Goal: Contribute content

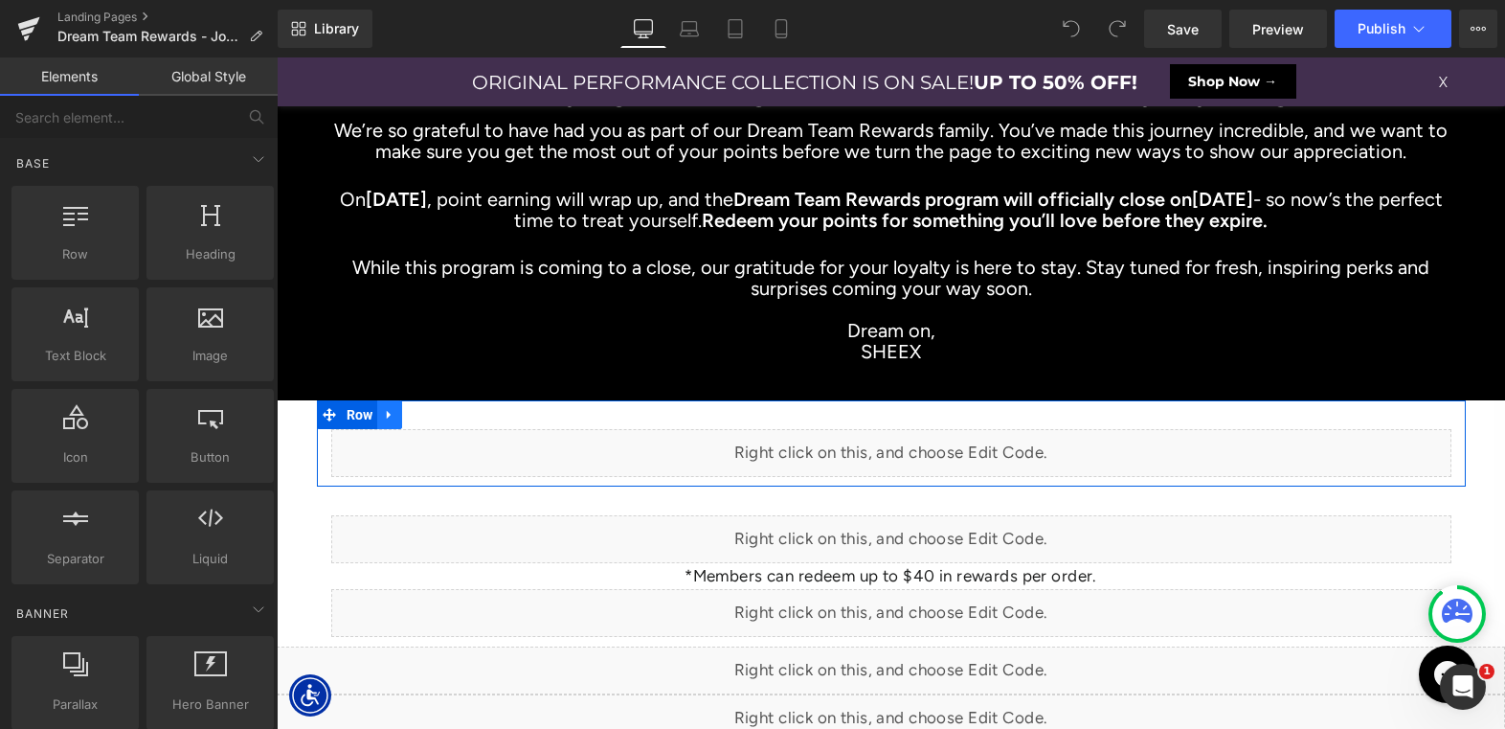
click at [394, 418] on icon at bounding box center [389, 414] width 13 height 14
click at [438, 416] on icon at bounding box center [439, 414] width 13 height 13
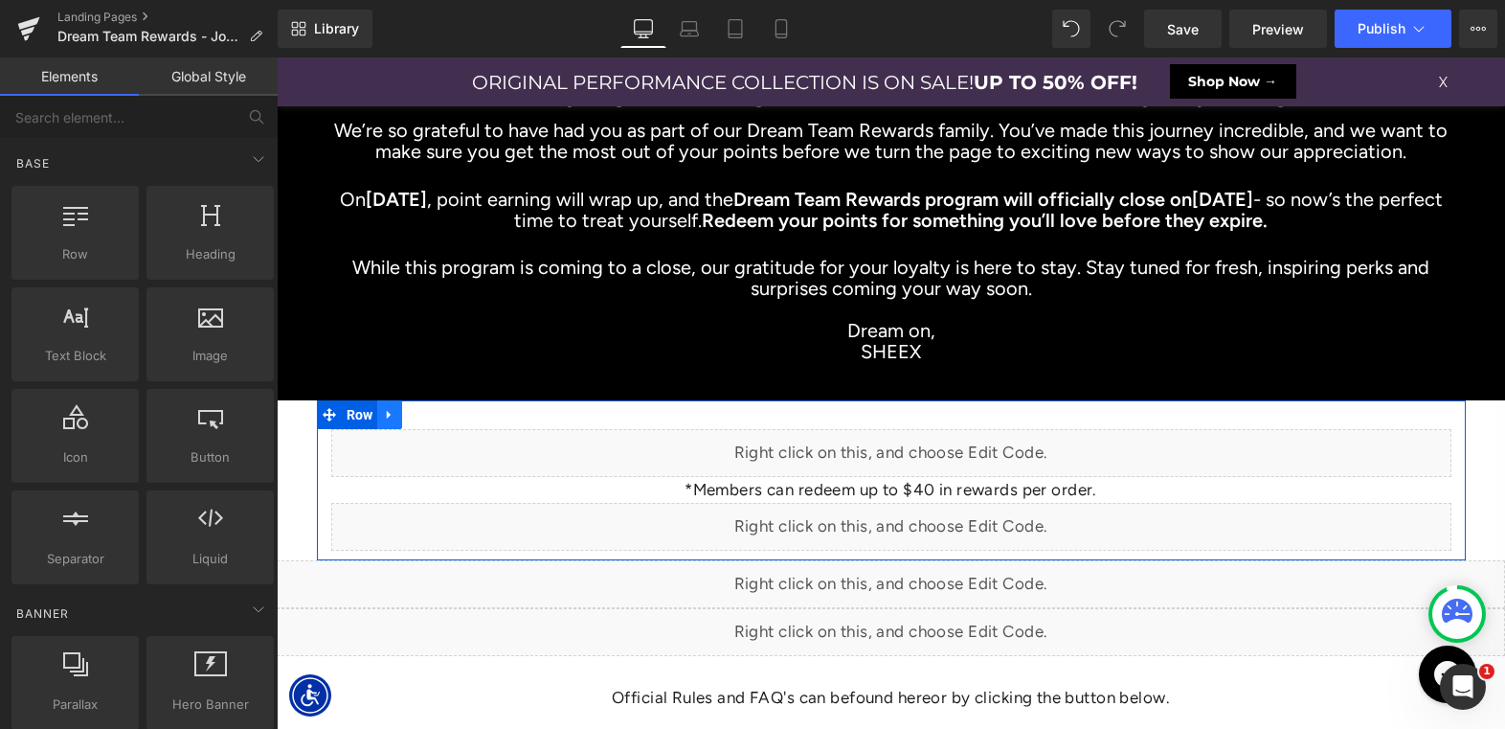
click at [390, 415] on icon at bounding box center [389, 414] width 4 height 9
click at [447, 412] on link at bounding box center [439, 414] width 25 height 29
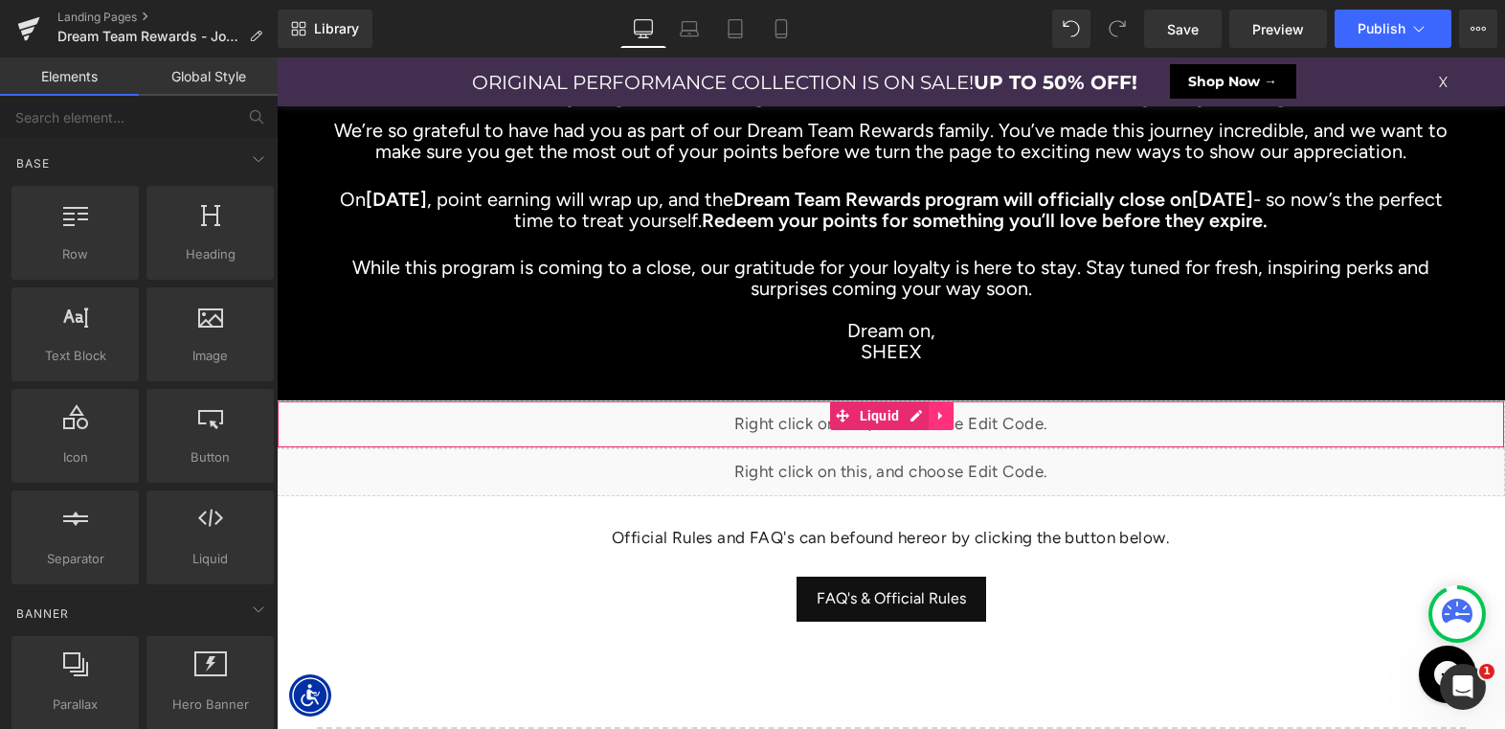
click at [940, 410] on icon at bounding box center [940, 415] width 13 height 14
click at [953, 415] on icon at bounding box center [953, 415] width 13 height 14
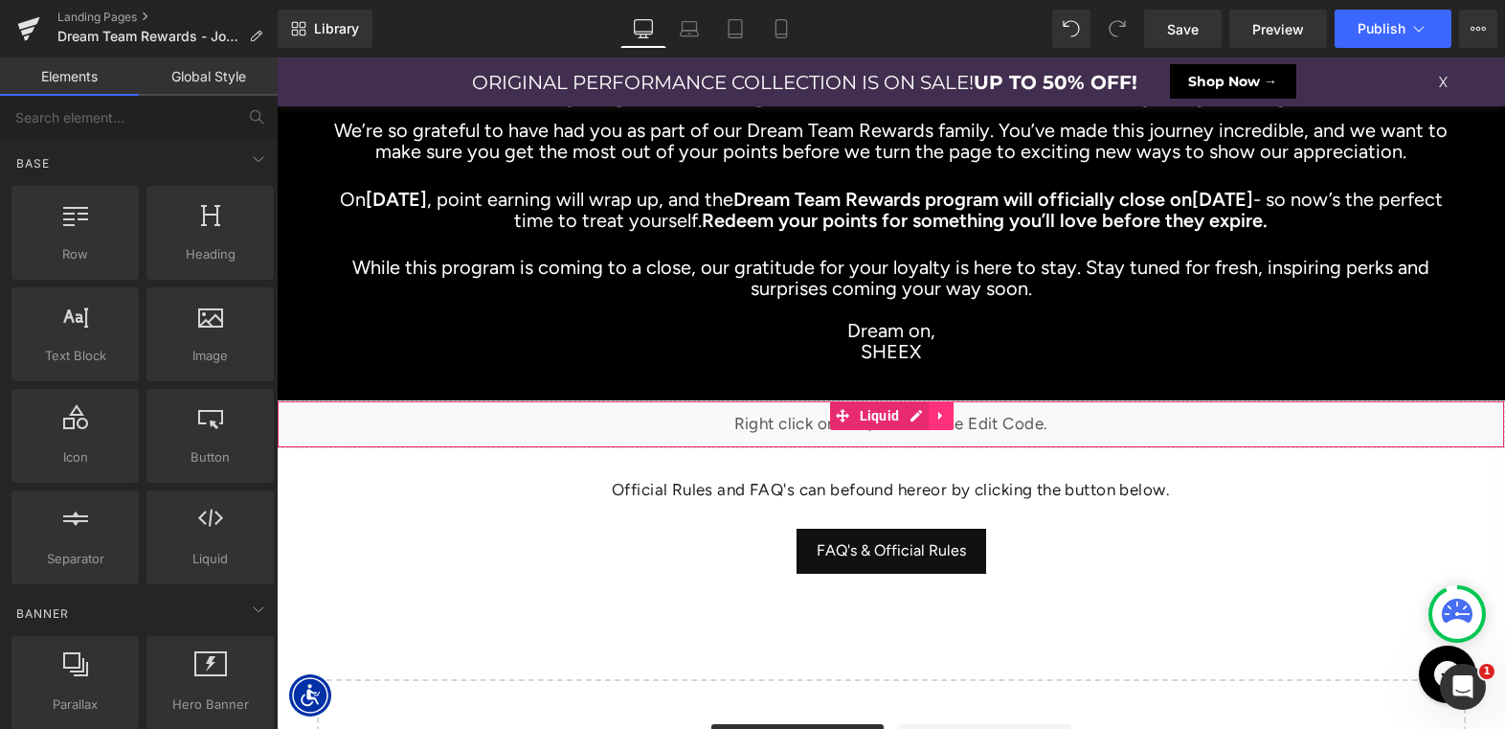
click at [945, 414] on icon at bounding box center [940, 415] width 13 height 14
click at [955, 414] on icon at bounding box center [953, 415] width 13 height 13
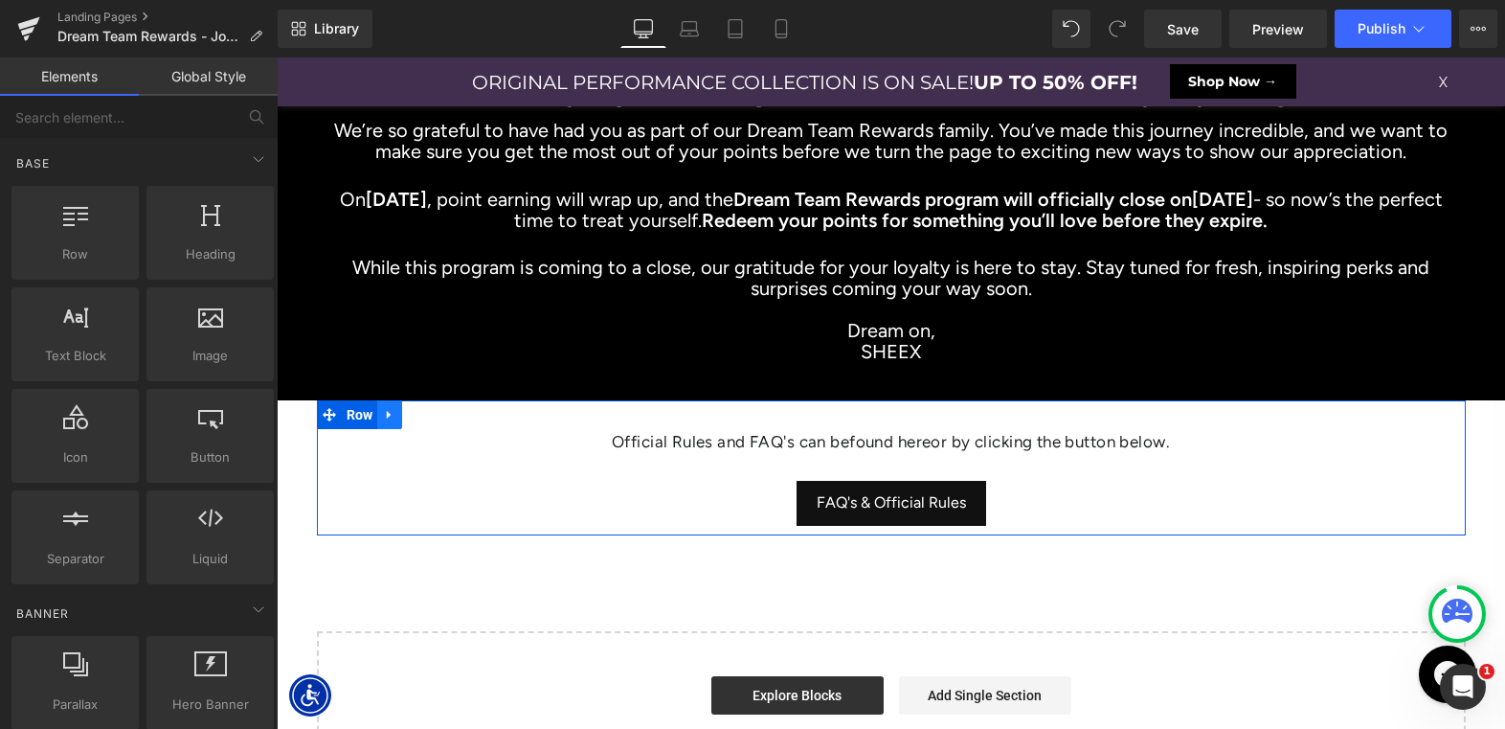
click at [391, 416] on icon at bounding box center [389, 414] width 13 height 14
click at [448, 408] on link at bounding box center [439, 414] width 25 height 29
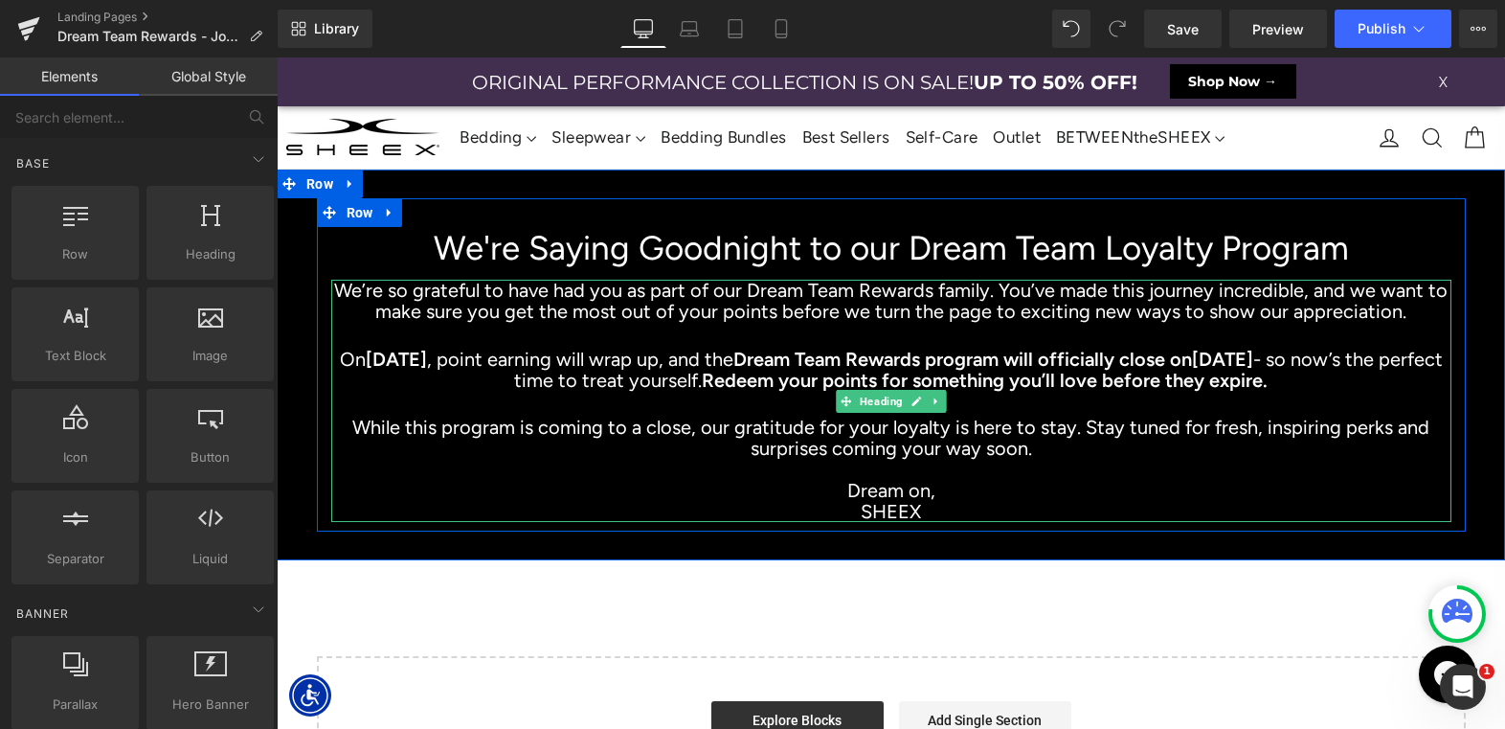
click at [555, 291] on h3 "We’re so grateful to have had you as part of our Dream Team Rewards family. You…" at bounding box center [891, 301] width 1120 height 42
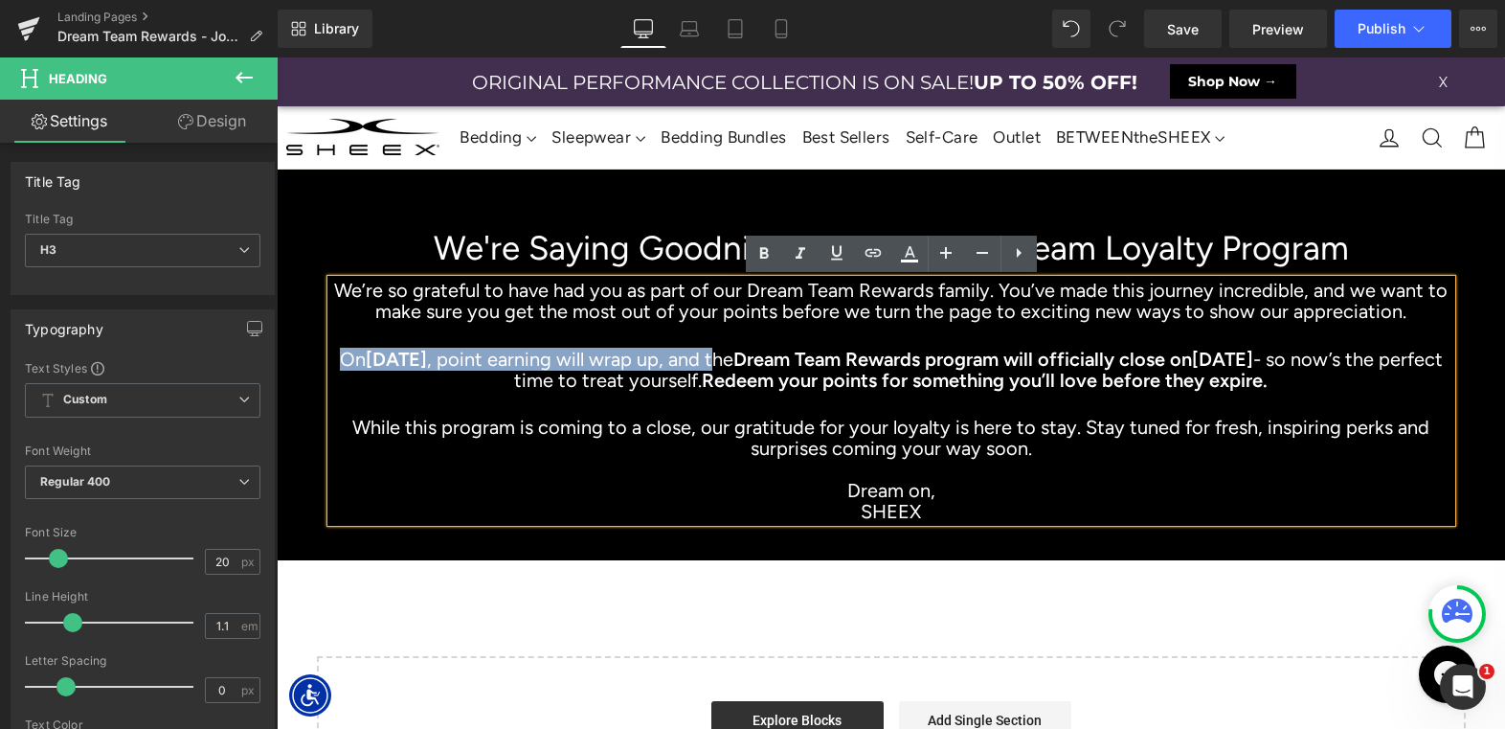
drag, startPoint x: 357, startPoint y: 356, endPoint x: 722, endPoint y: 360, distance: 364.8
click at [722, 360] on h3 "On [DATE] , point earning will wrap up, and the Dream Team Rewards program will…" at bounding box center [891, 370] width 1120 height 42
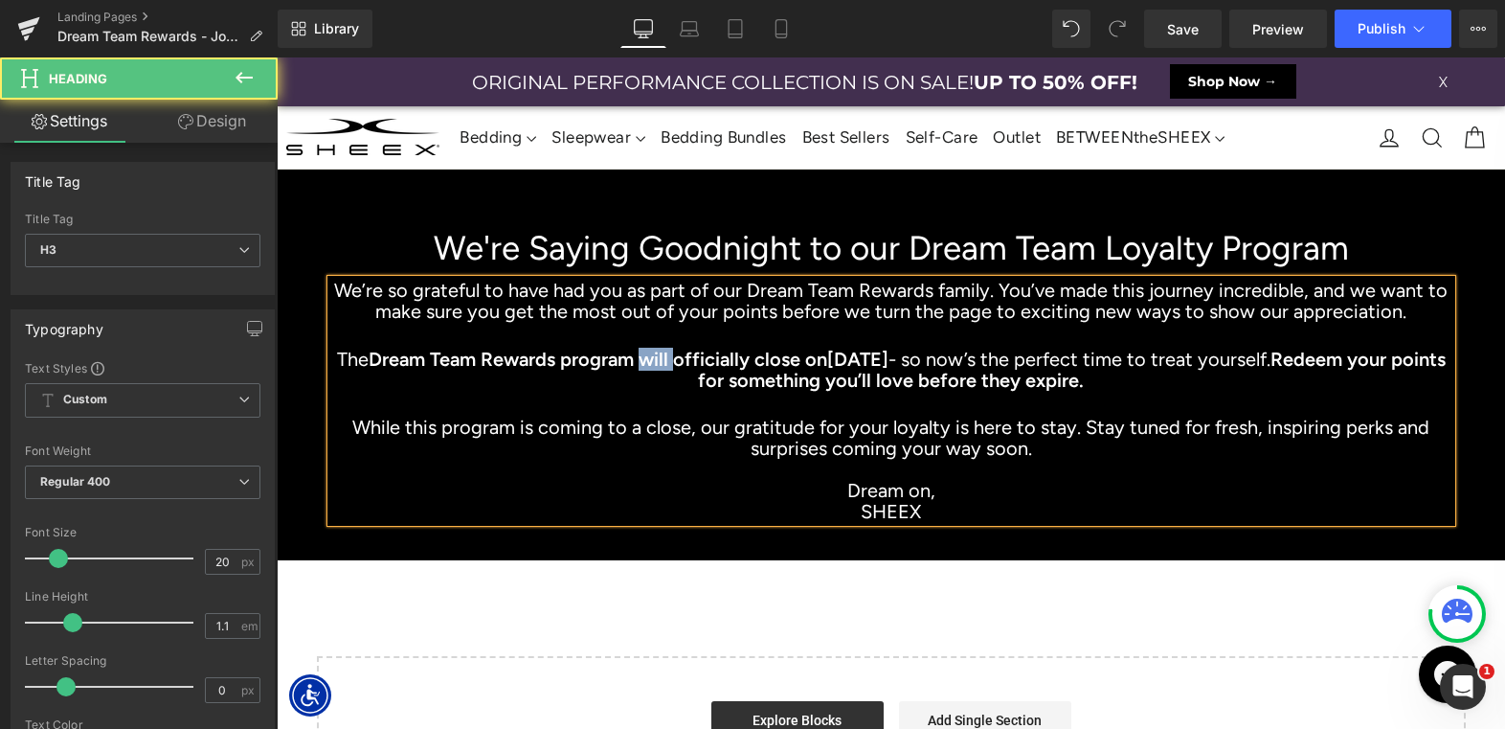
drag, startPoint x: 712, startPoint y: 358, endPoint x: 673, endPoint y: 359, distance: 39.3
click at [673, 359] on strong "Dream Team Rewards program will officially close on" at bounding box center [598, 359] width 459 height 23
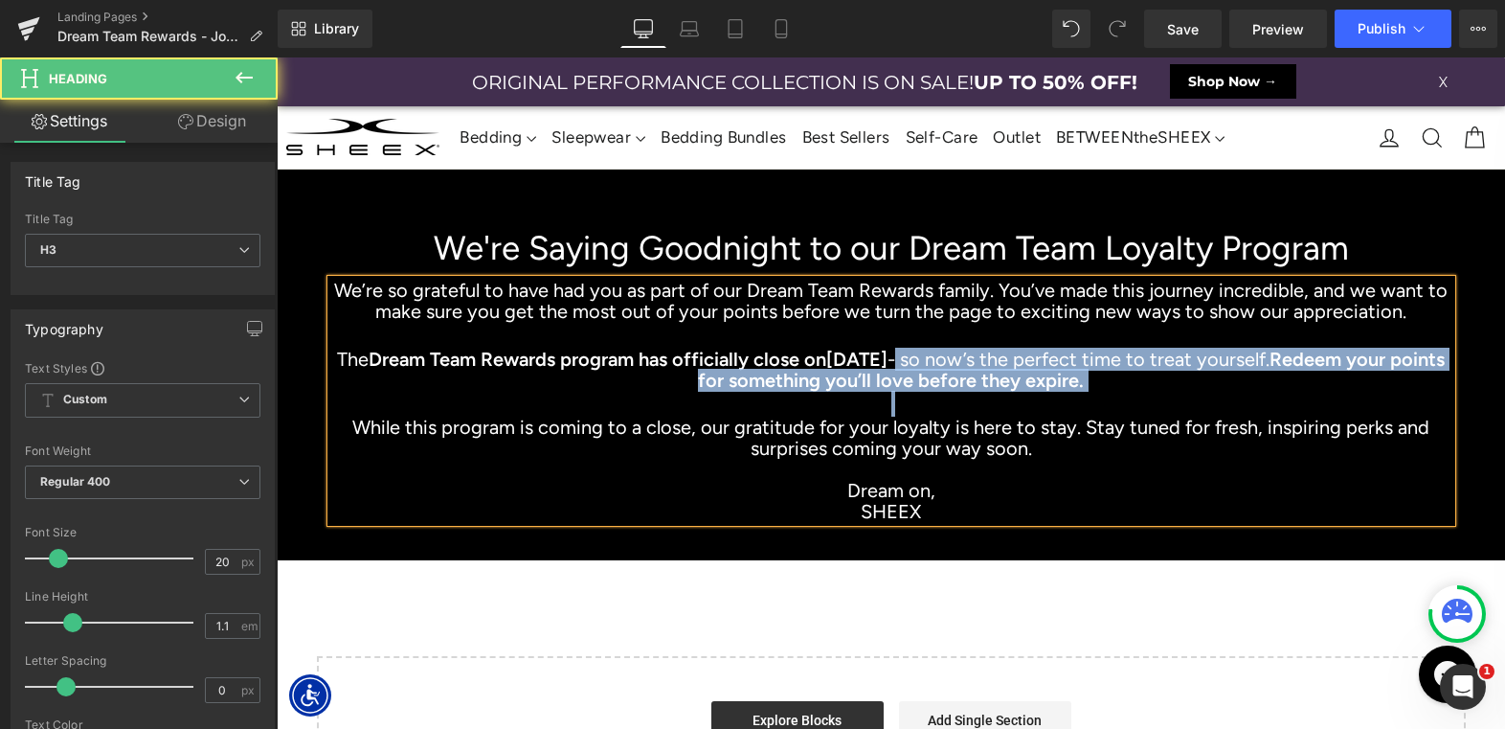
drag, startPoint x: 943, startPoint y: 360, endPoint x: 1160, endPoint y: 392, distance: 219.6
click at [1160, 392] on div "We’re so grateful to have had you as part of our Dream Team Rewards family. You…" at bounding box center [891, 400] width 1120 height 241
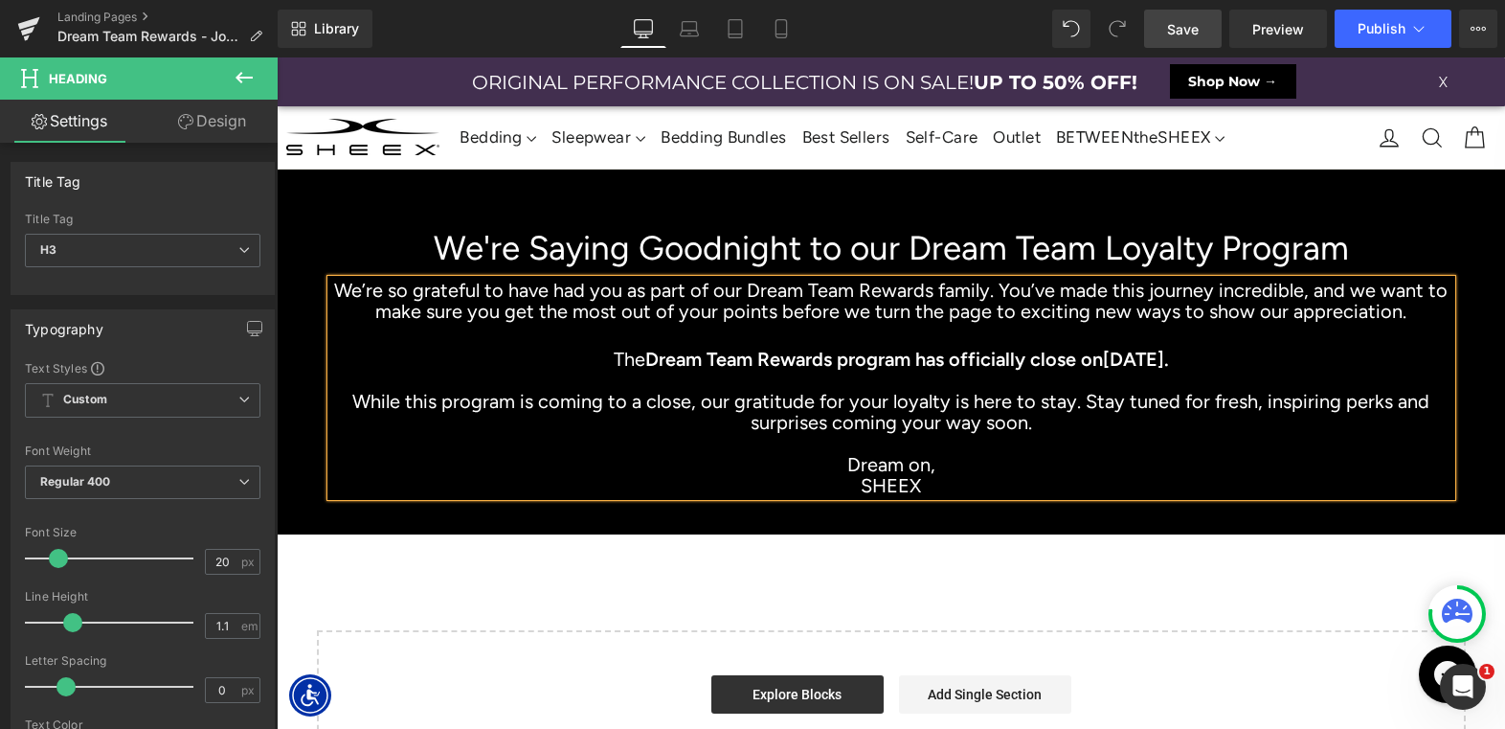
click at [1190, 32] on span "Save" at bounding box center [1183, 29] width 32 height 20
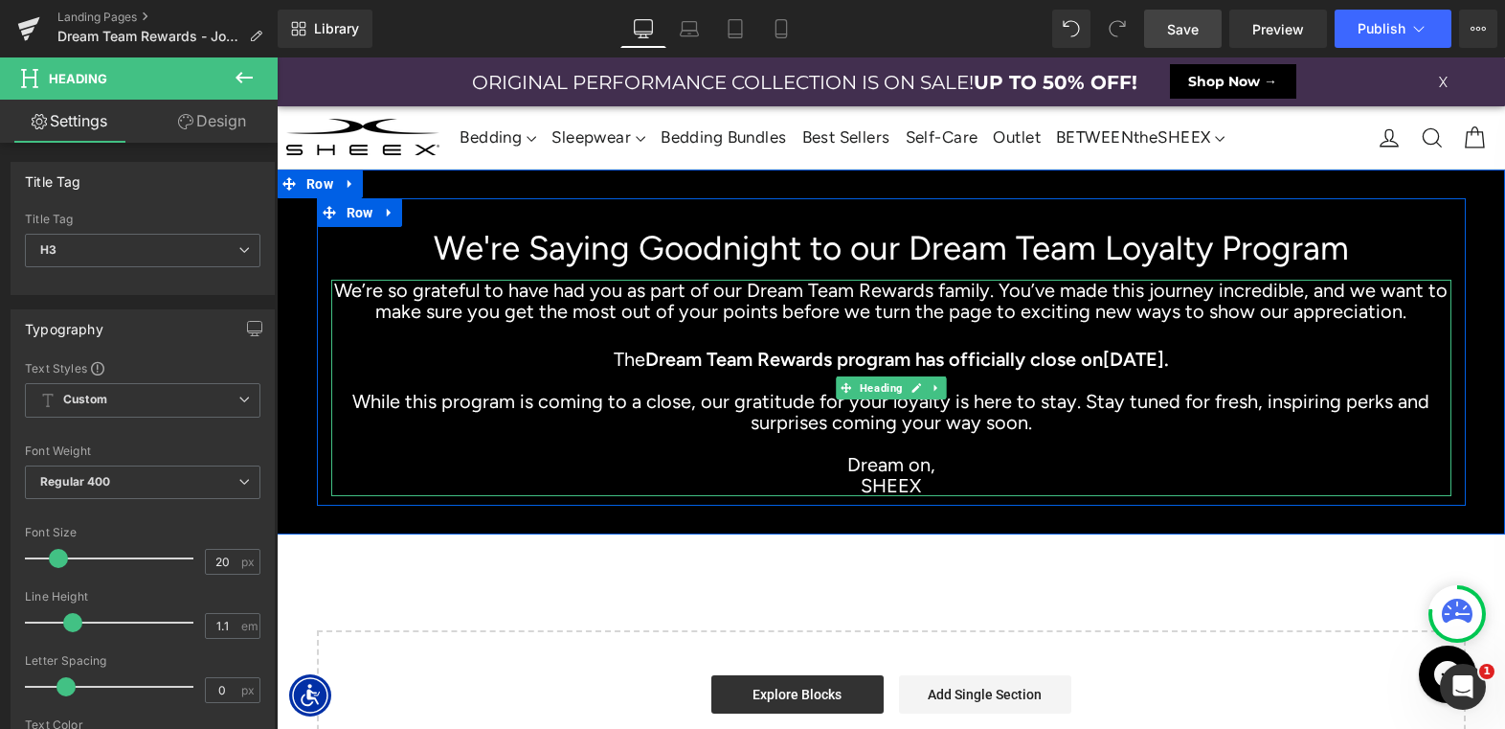
click at [1400, 315] on h3 "We’re so grateful to have had you as part of our Dream Team Rewards family. You…" at bounding box center [891, 301] width 1120 height 42
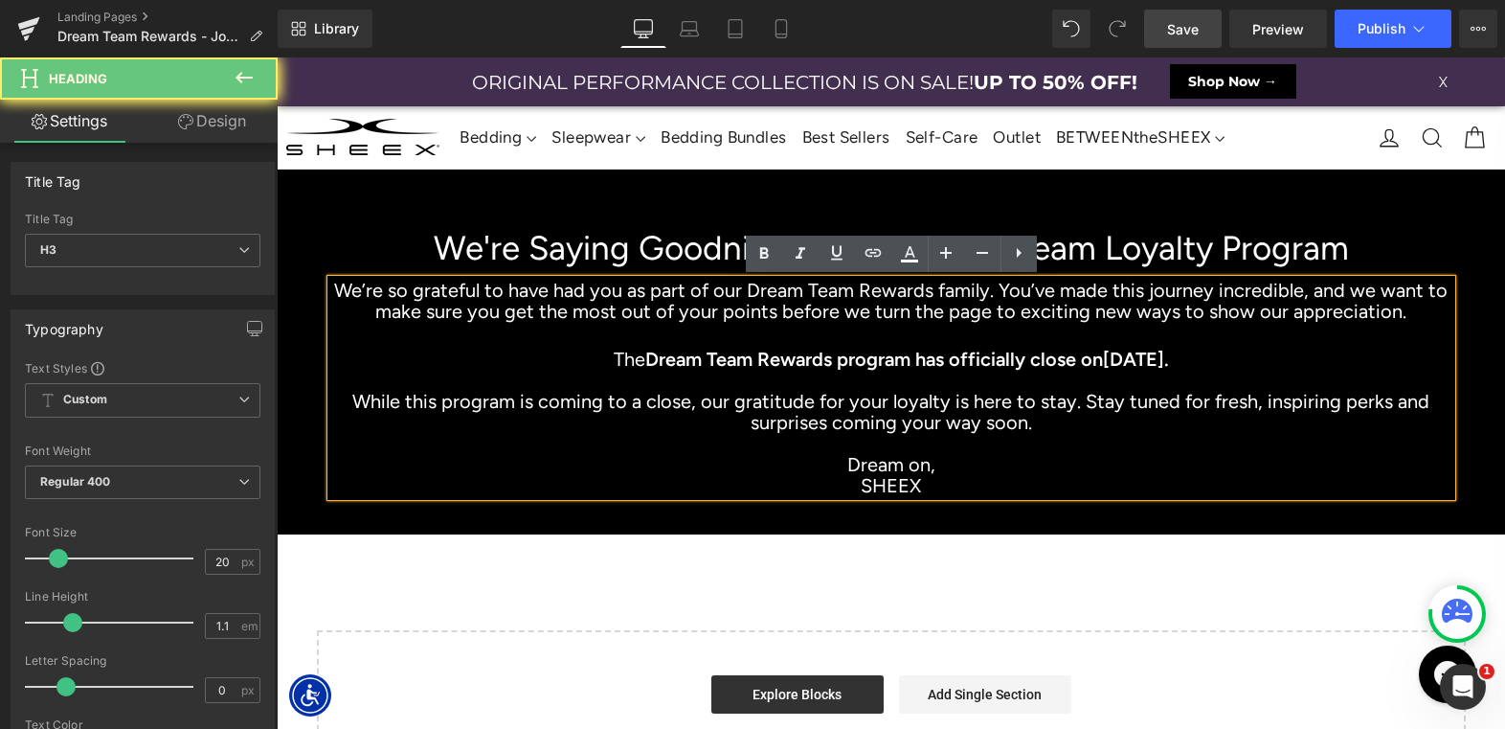
click at [1400, 315] on h3 "We’re so grateful to have had you as part of our Dream Team Rewards family. You…" at bounding box center [891, 301] width 1120 height 42
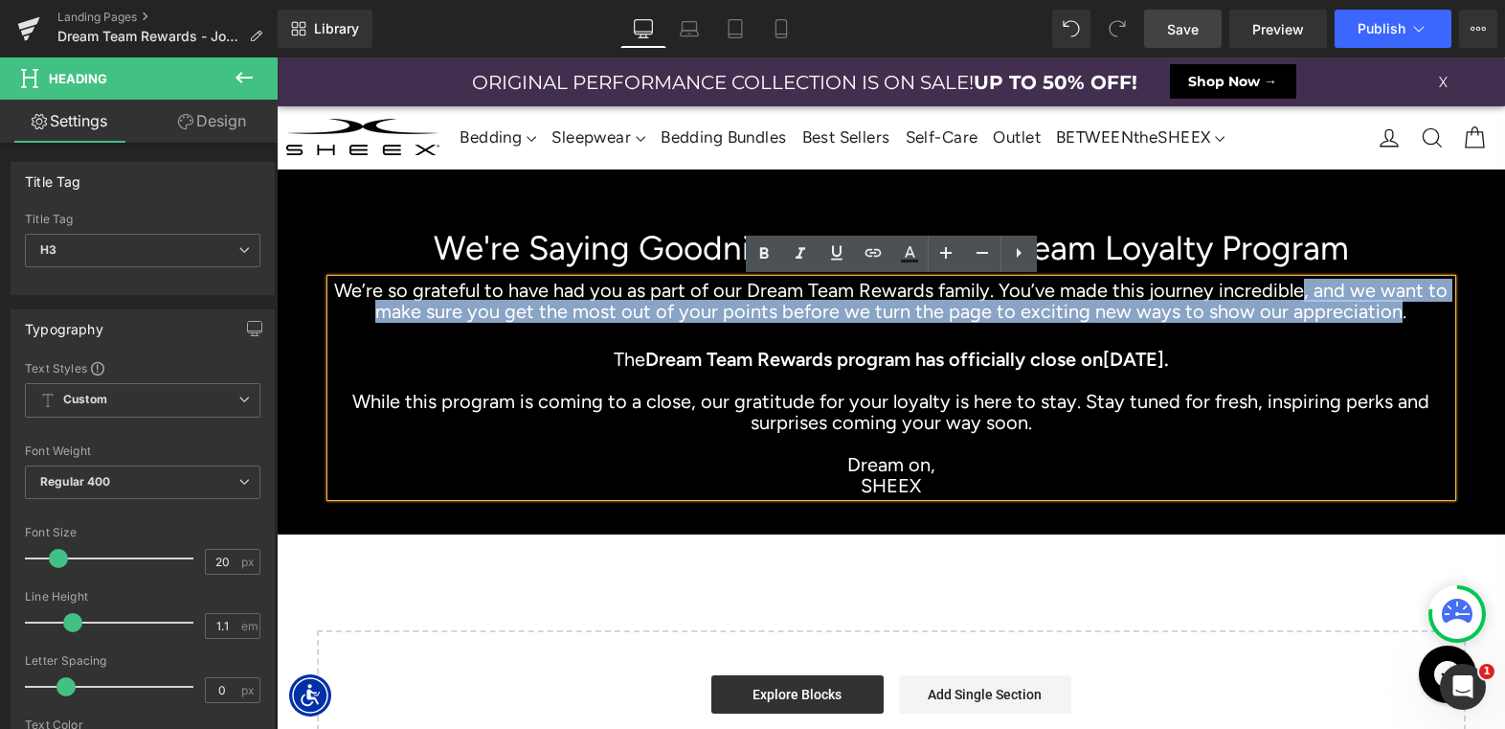
drag, startPoint x: 1381, startPoint y: 316, endPoint x: 1304, endPoint y: 291, distance: 80.5
click at [1304, 291] on h3 "We’re so grateful to have had you as part of our Dream Team Rewards family. You…" at bounding box center [891, 301] width 1120 height 42
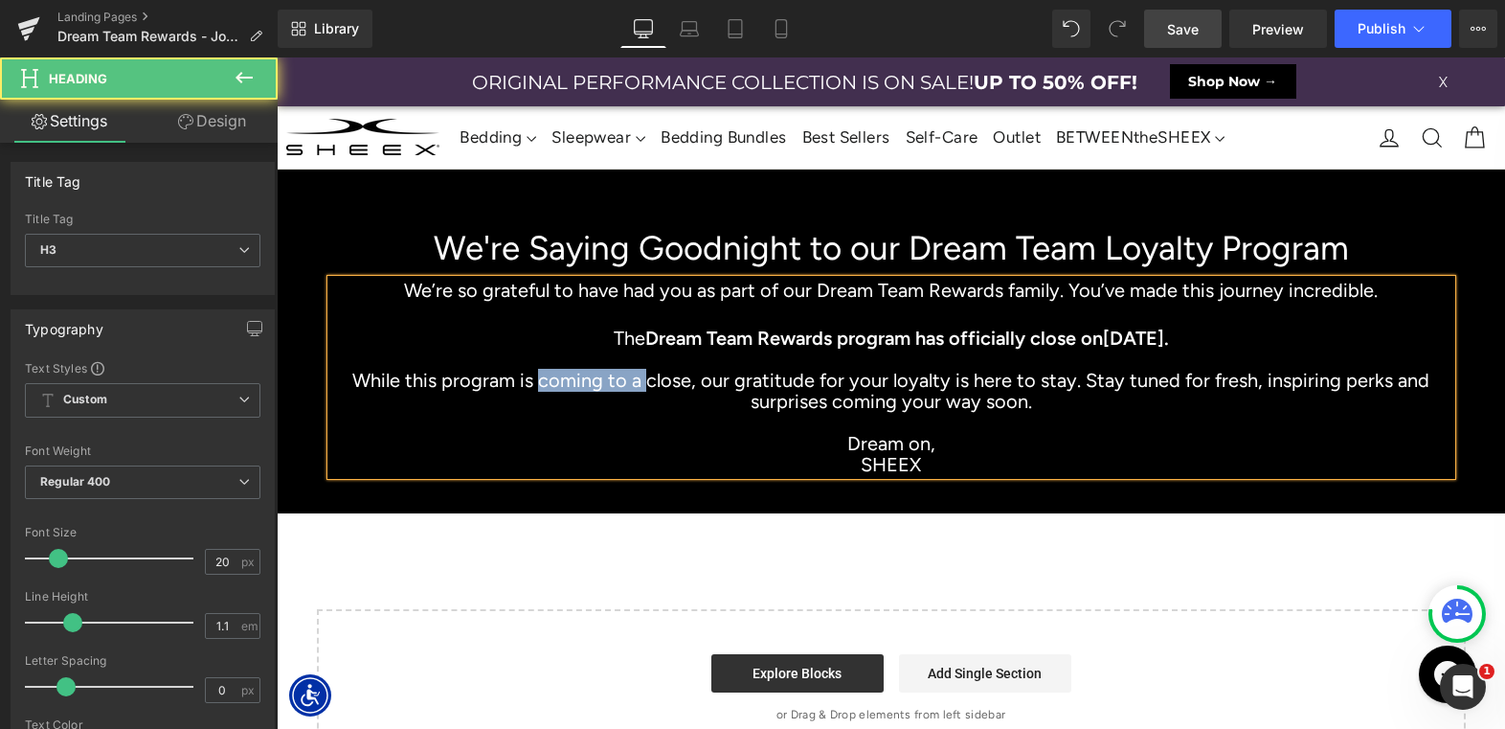
drag, startPoint x: 551, startPoint y: 383, endPoint x: 650, endPoint y: 386, distance: 99.6
click at [650, 386] on h3 "While this program is coming to a close, our gratitude for your loyalty is here…" at bounding box center [891, 391] width 1120 height 42
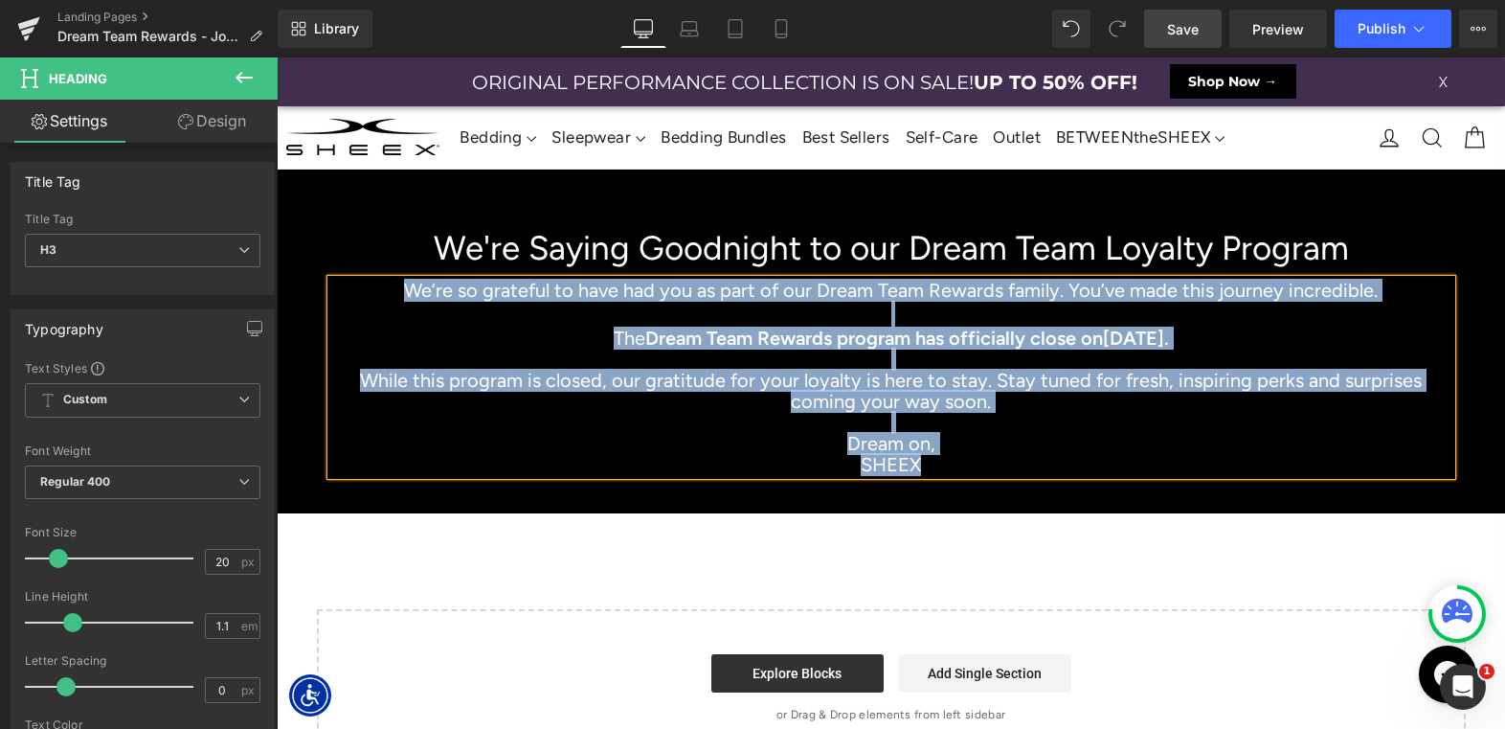
copy div "We’re so grateful to have had you as part of our Dream Team Rewards family. You…"
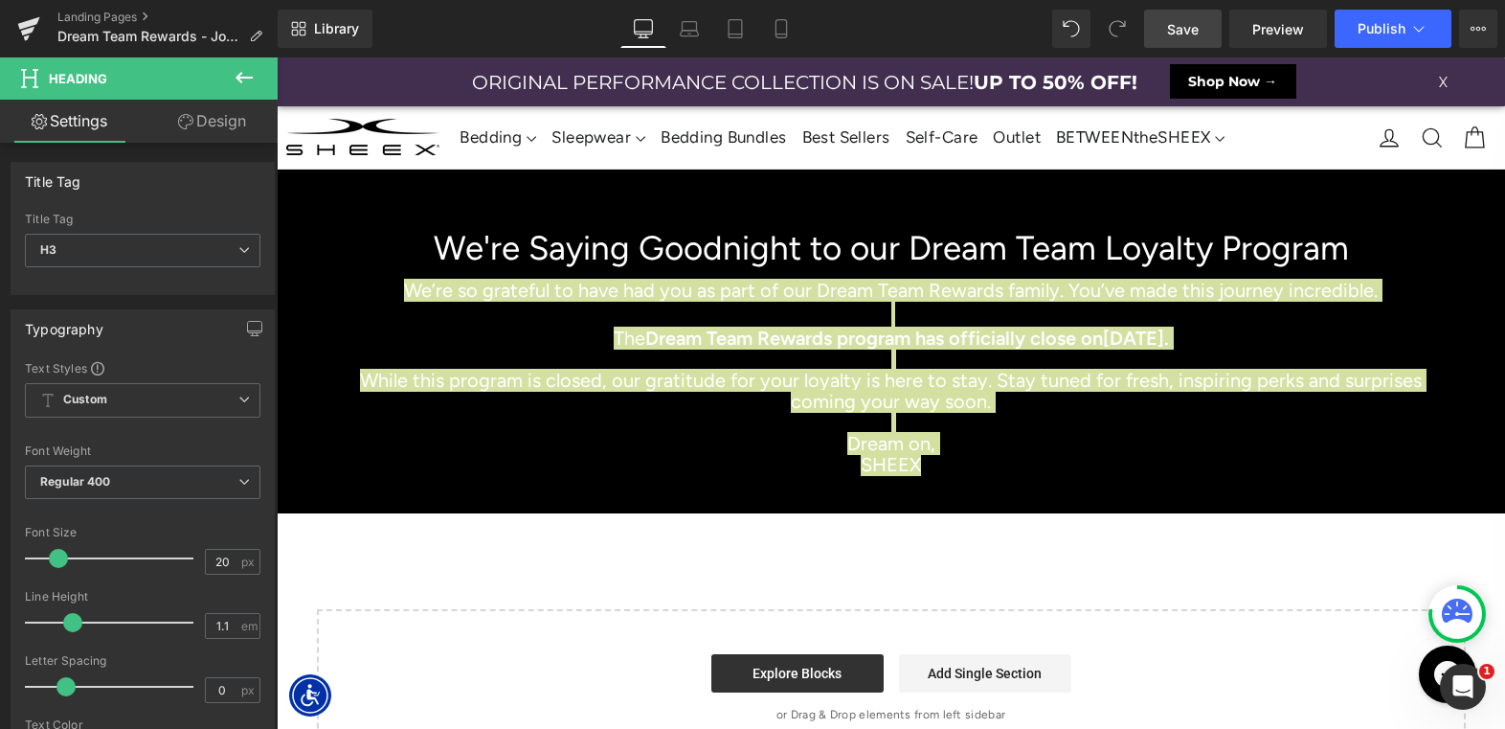
click at [1183, 29] on span "Save" at bounding box center [1183, 29] width 32 height 20
click at [1368, 29] on span "Publish" at bounding box center [1382, 28] width 48 height 15
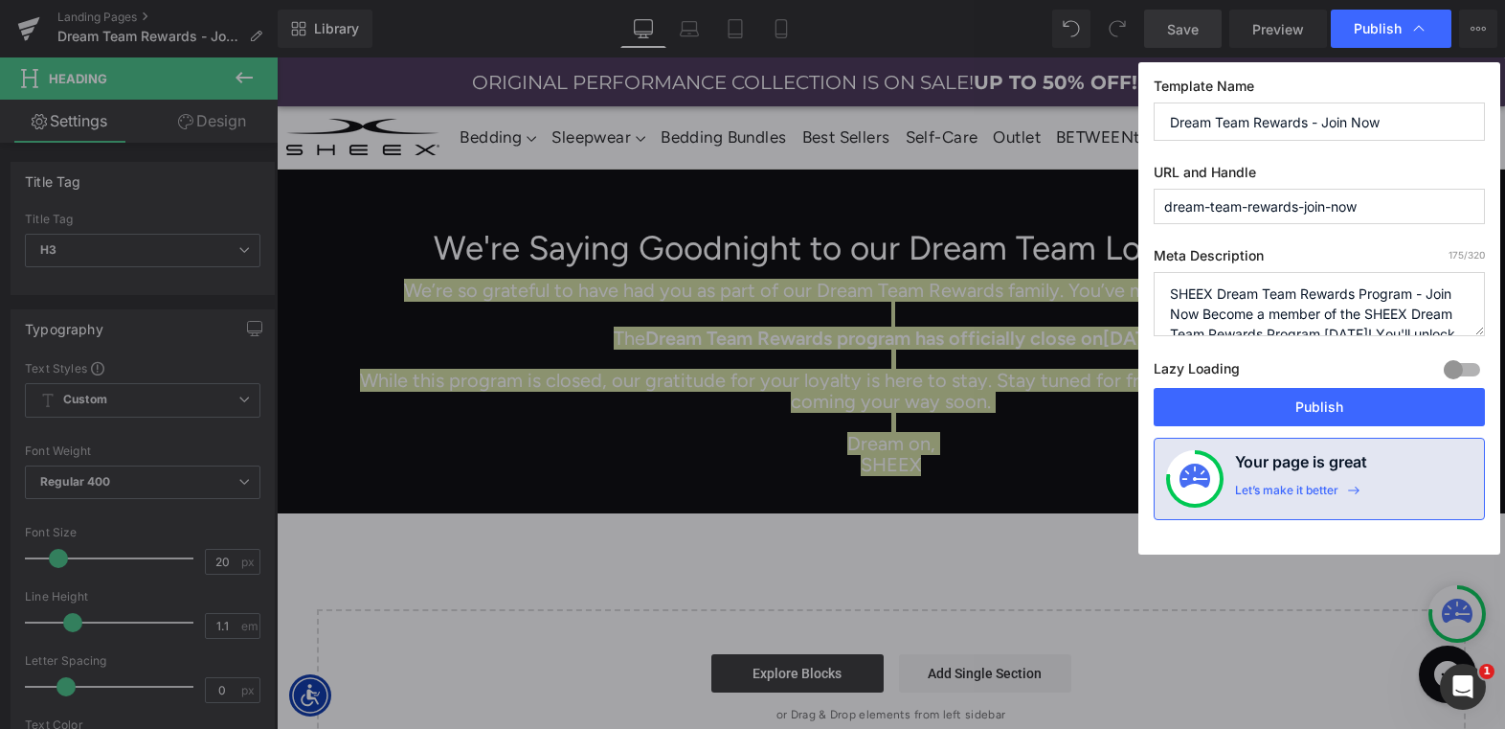
scroll to position [60, 0]
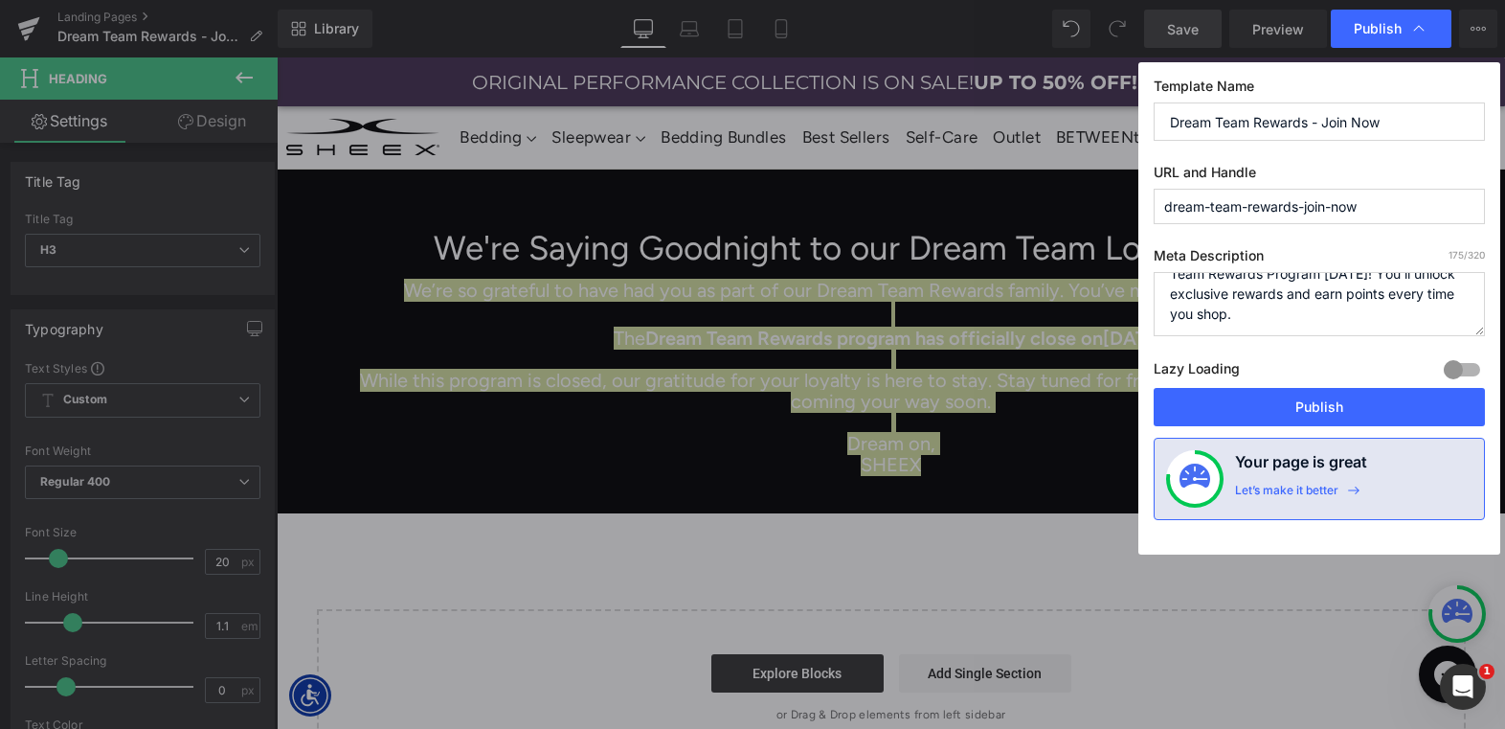
drag, startPoint x: 1430, startPoint y: 296, endPoint x: 1433, endPoint y: 386, distance: 90.0
click at [1433, 386] on div "Meta Description 175 /320 SHEEX Dream Team Rewards Program - Join Now Become a …" at bounding box center [1319, 317] width 331 height 141
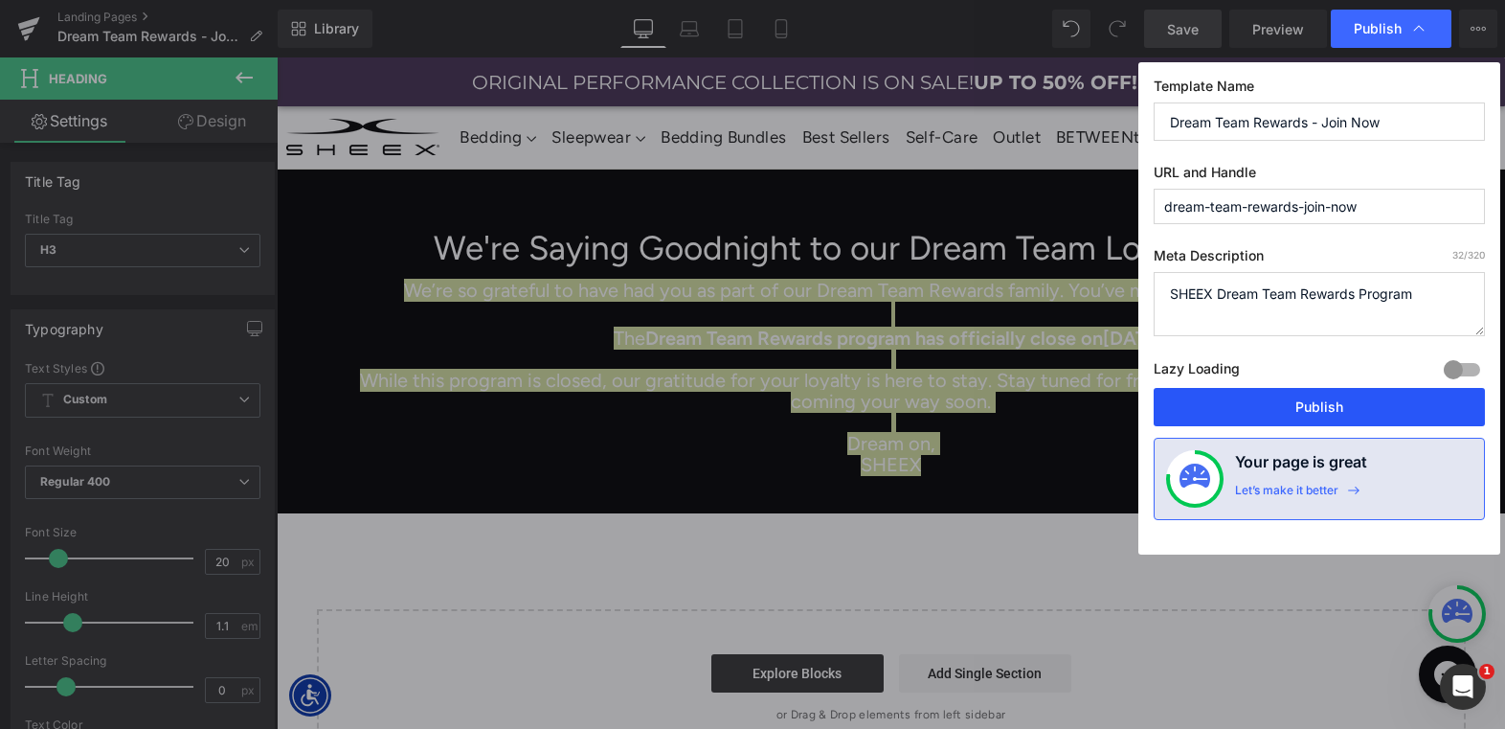
type textarea "SHEEX Dream Team Rewards Program"
click at [1324, 400] on button "Publish" at bounding box center [1319, 407] width 331 height 38
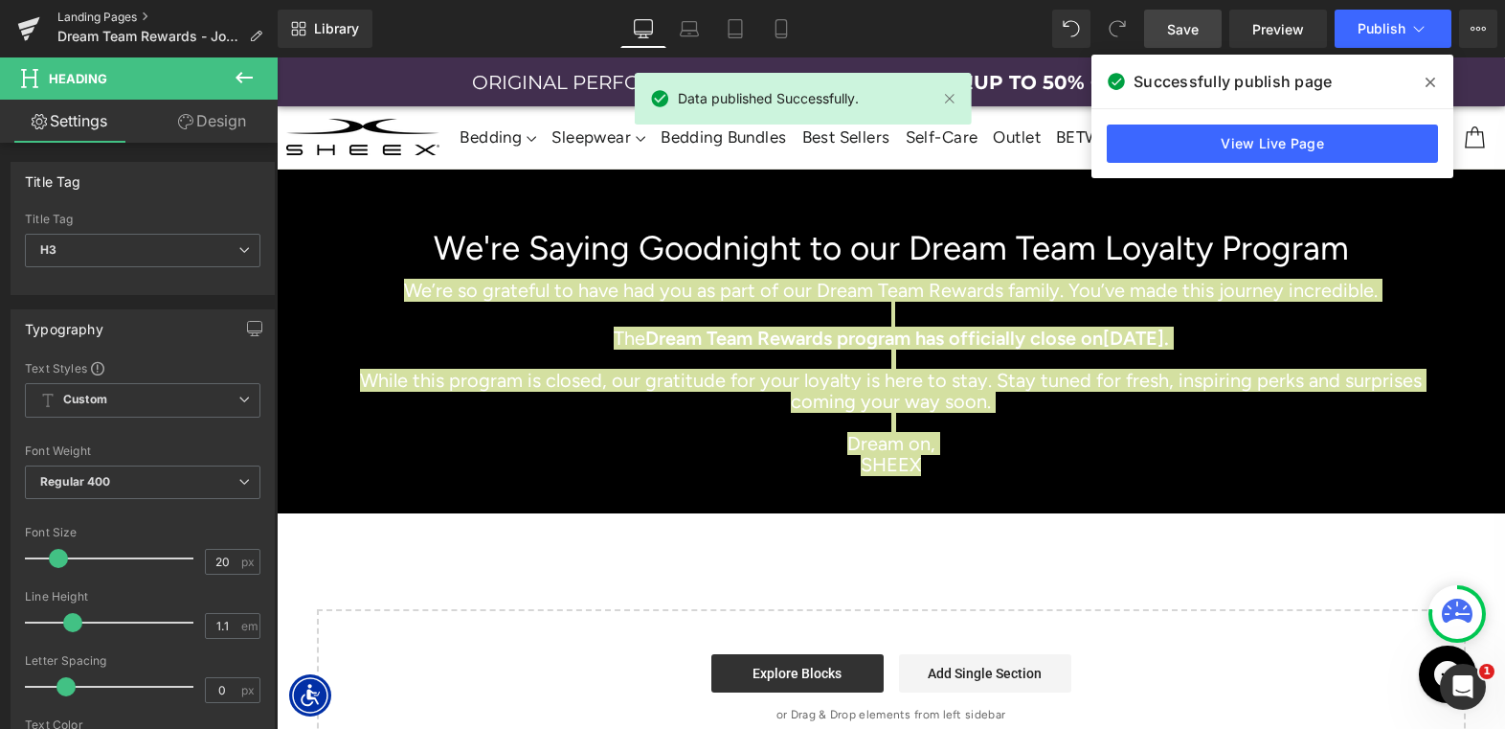
click at [100, 21] on link "Landing Pages" at bounding box center [167, 17] width 220 height 15
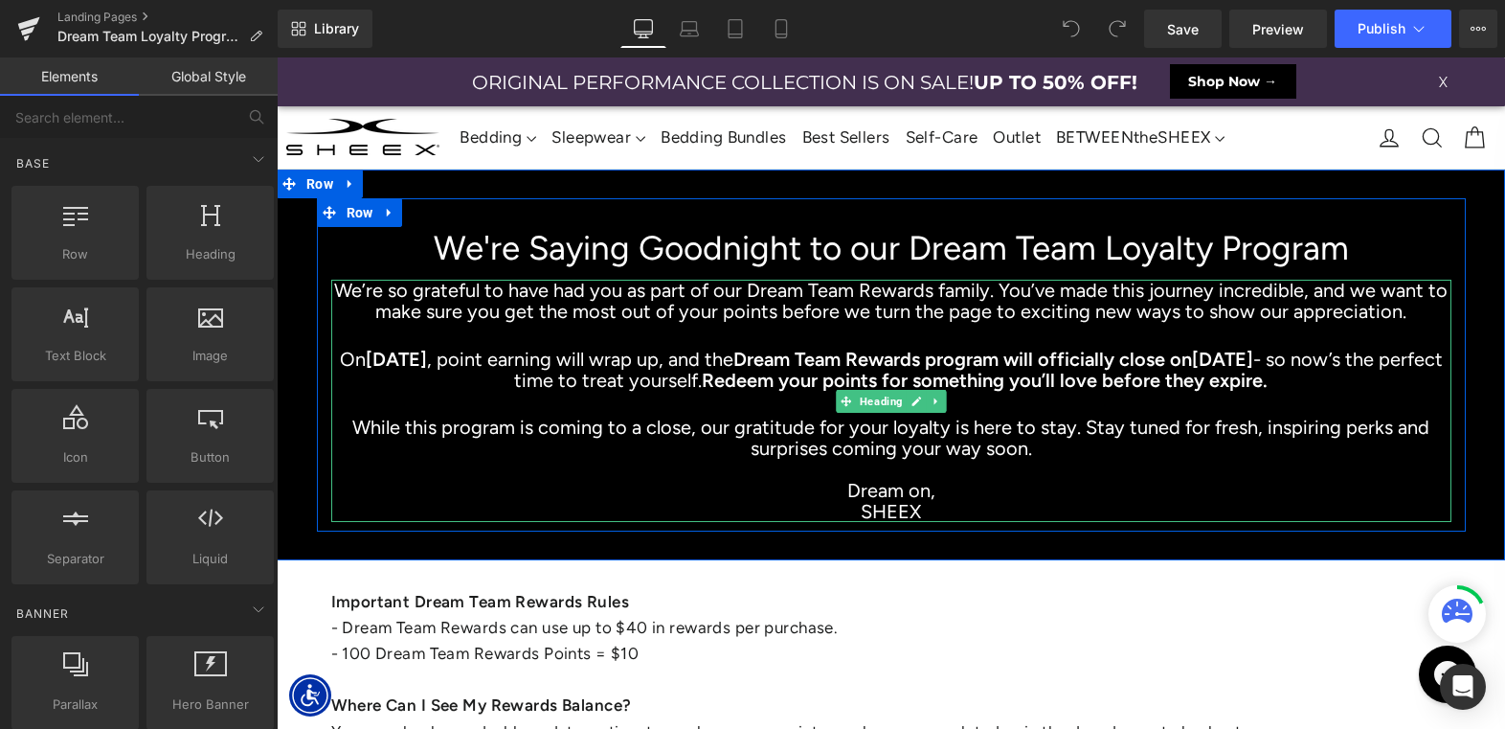
click at [707, 362] on h3 "On [DATE] , point earning will wrap up, and the Dream Team Rewards program will…" at bounding box center [891, 370] width 1120 height 42
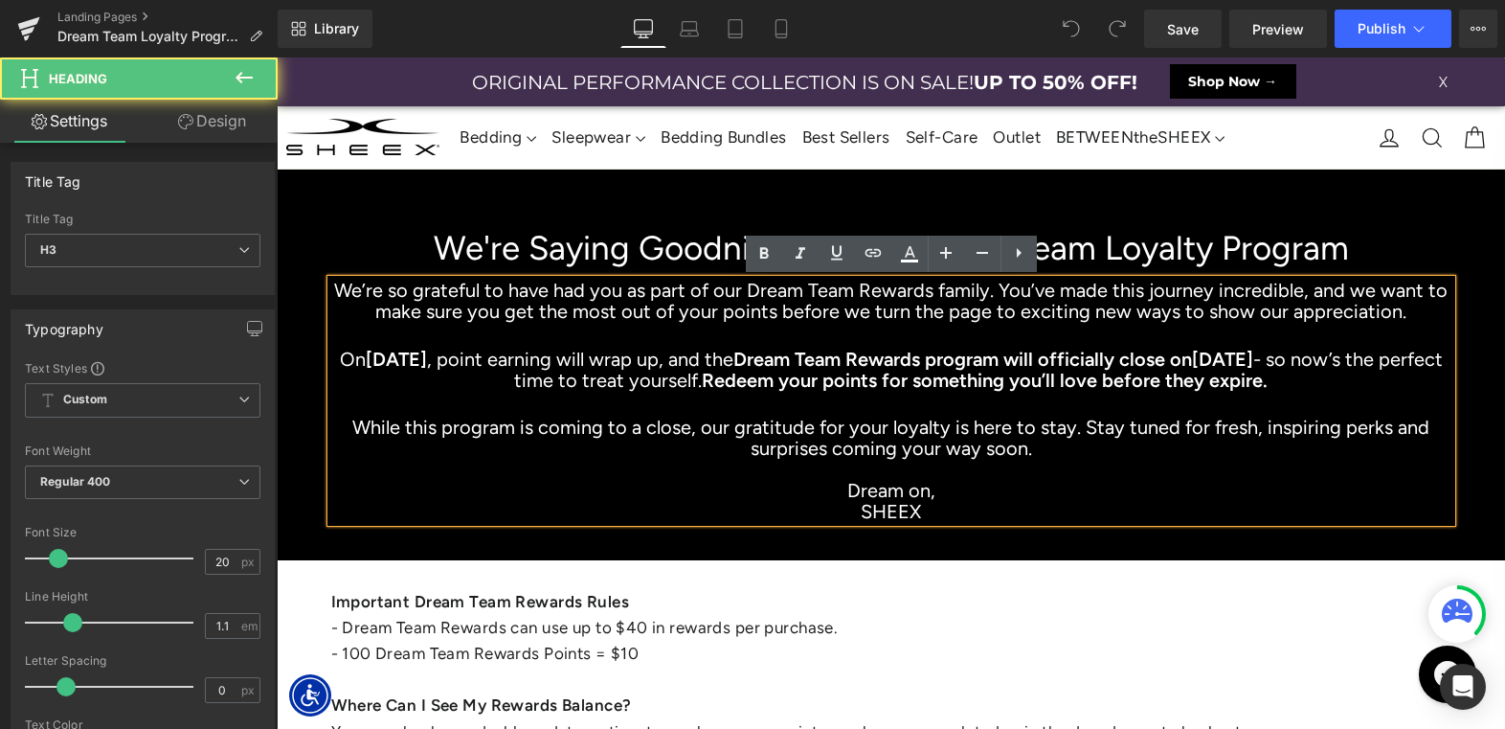
click at [683, 362] on h3 "On [DATE] , point earning will wrap up, and the Dream Team Rewards program will…" at bounding box center [891, 370] width 1120 height 42
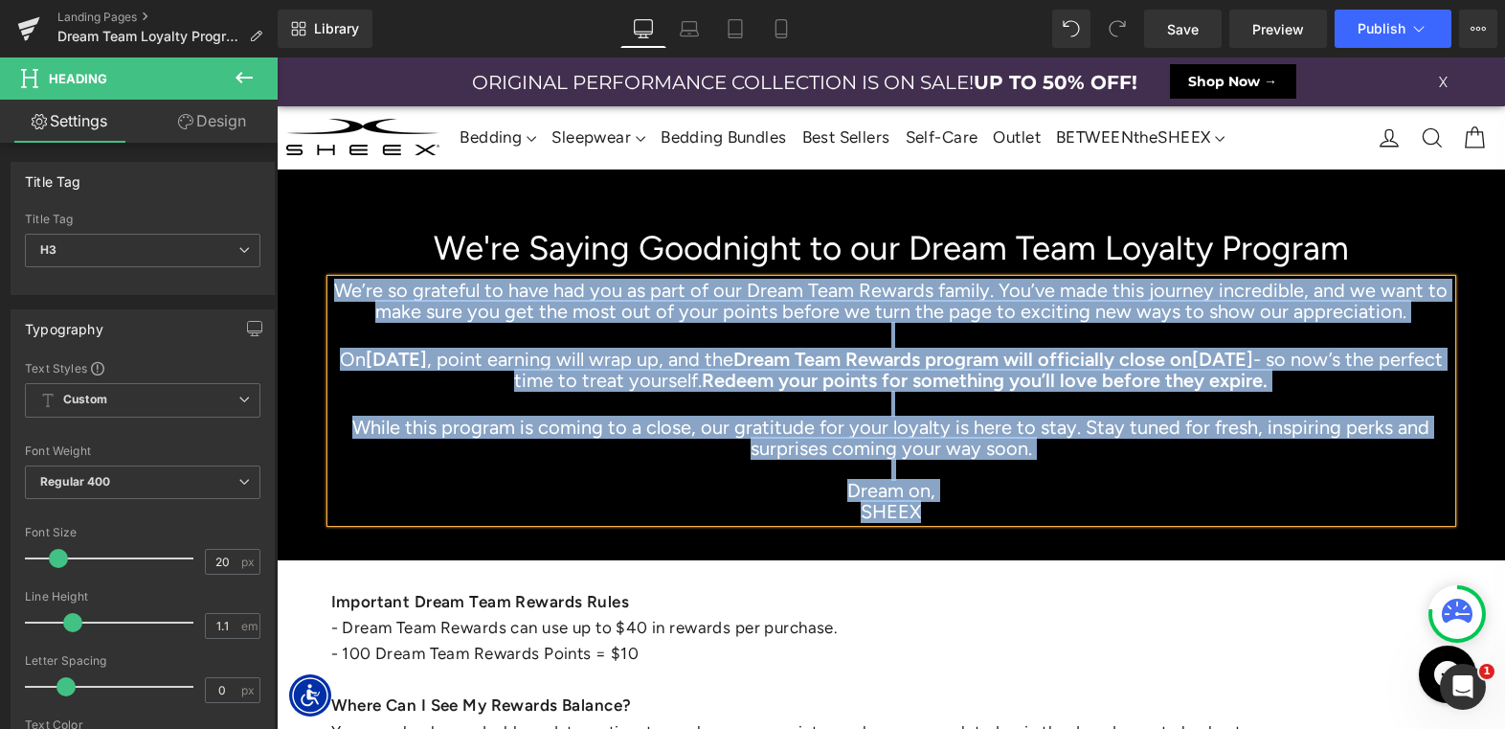
paste div
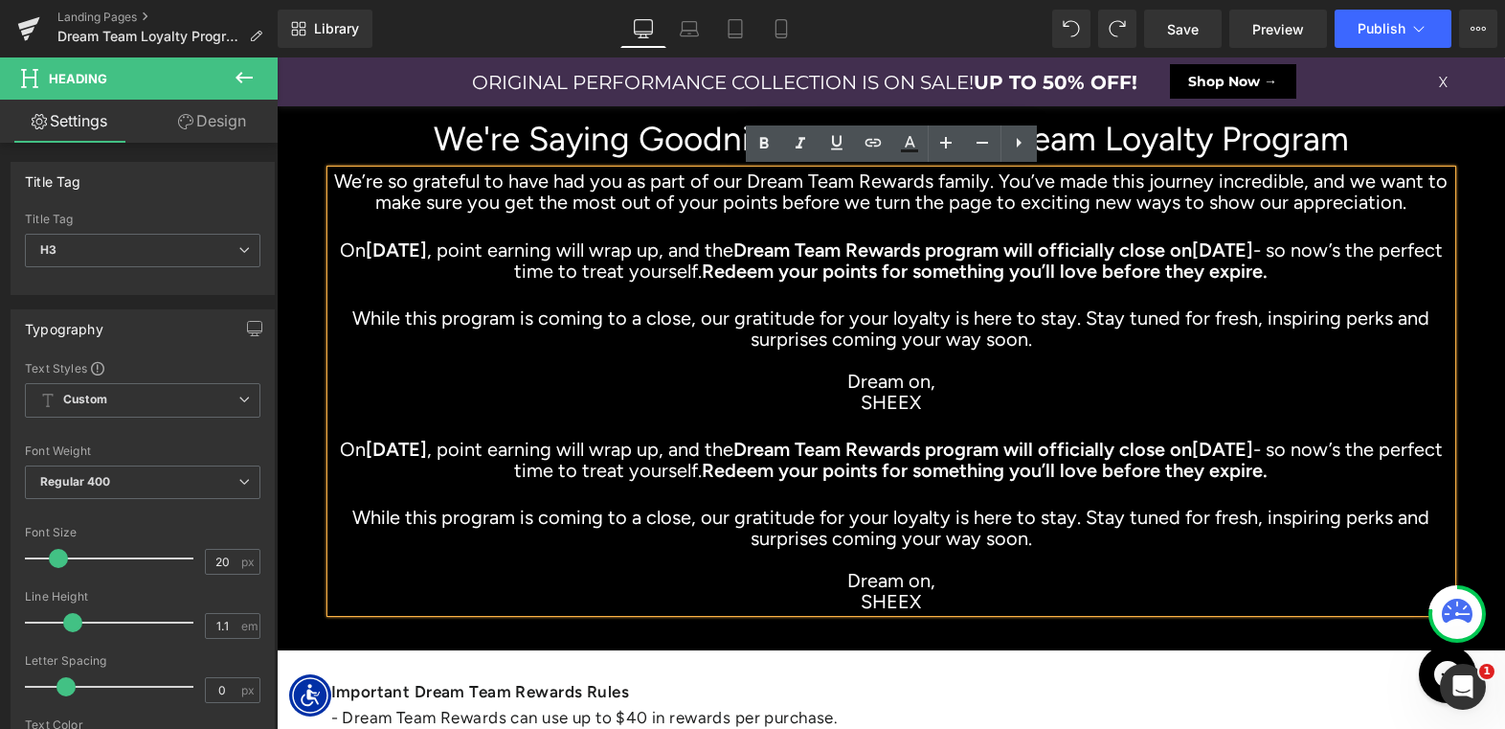
scroll to position [110, 0]
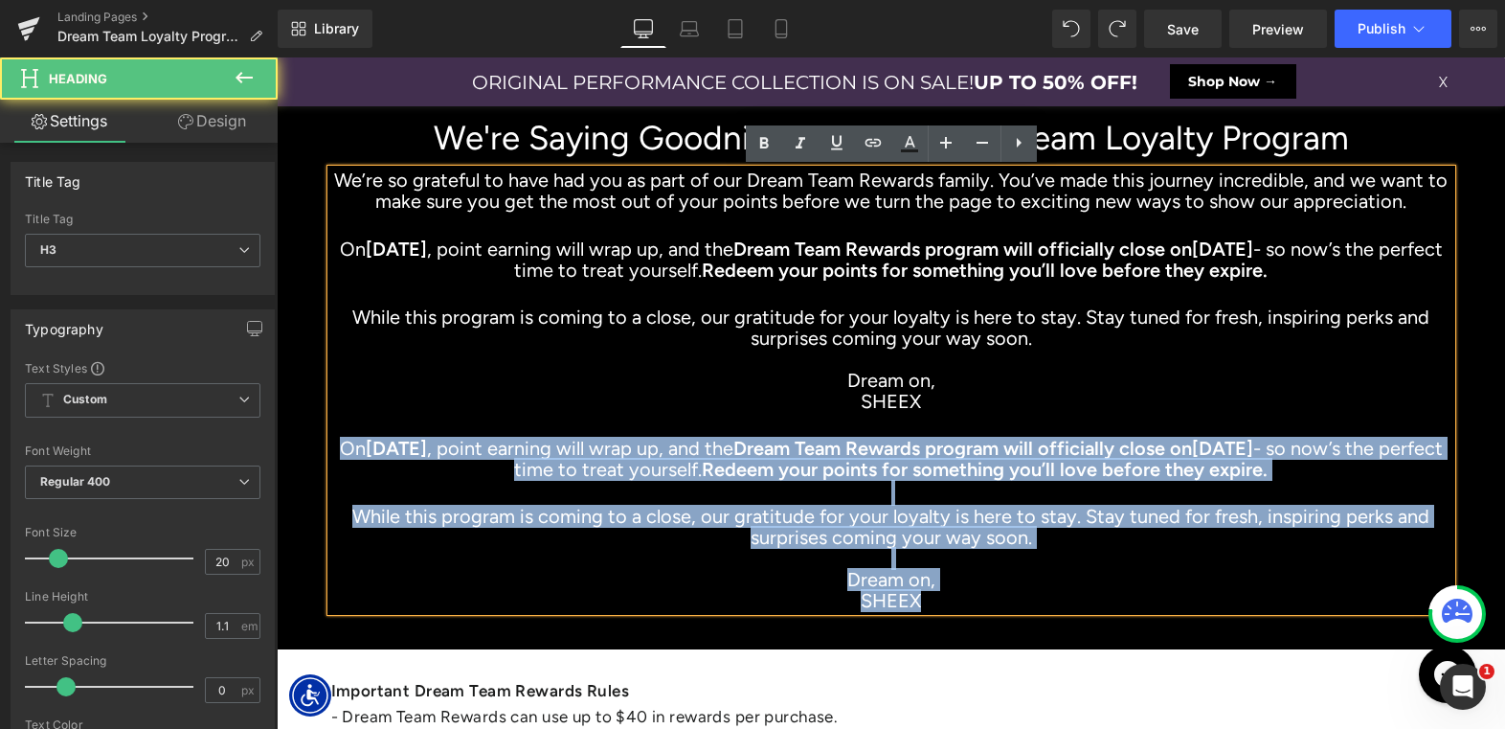
drag, startPoint x: 357, startPoint y: 447, endPoint x: 1199, endPoint y: 631, distance: 861.4
click at [1199, 631] on div "We're Saying Goodnight to our Dream Team Loyalty Program Heading We’re so grate…" at bounding box center [891, 354] width 1228 height 590
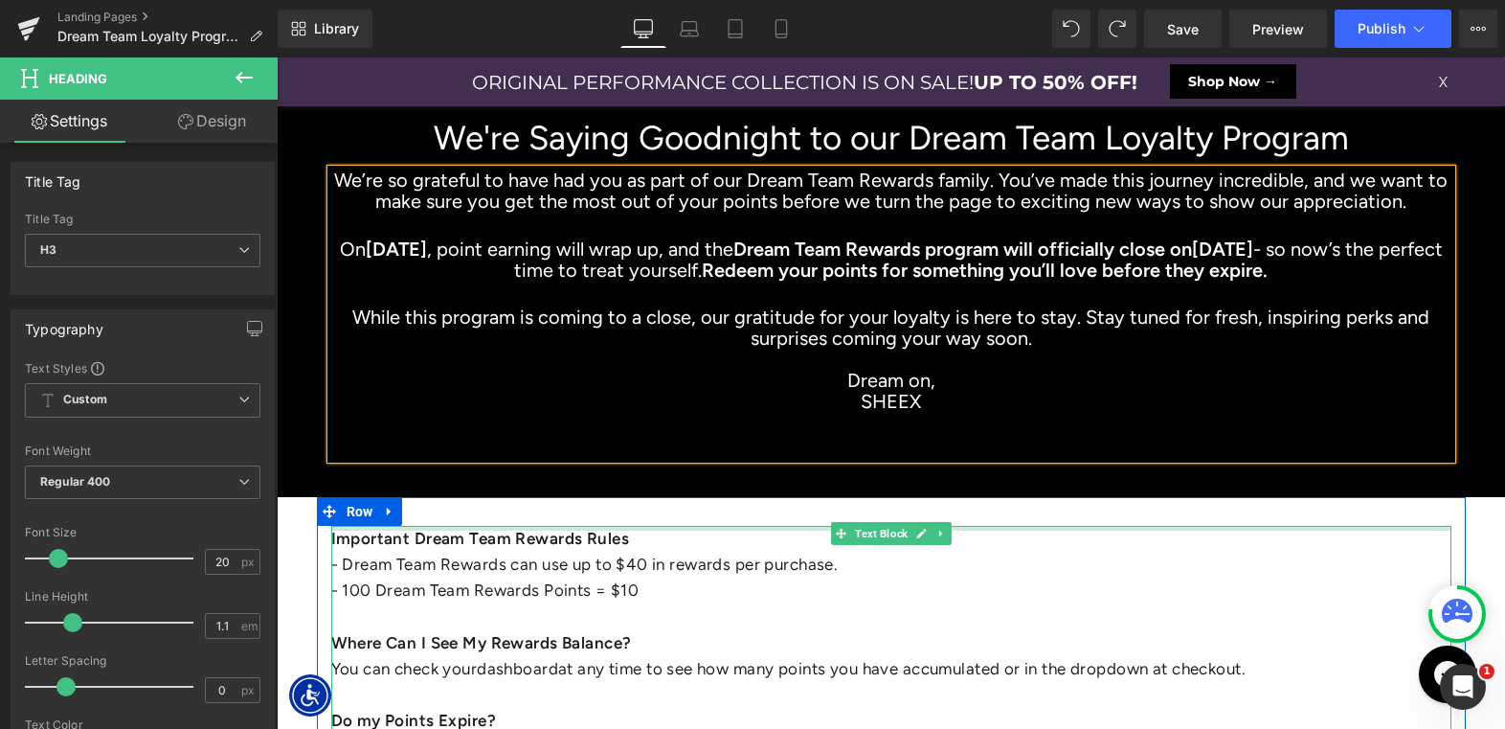
click at [670, 568] on p "- Dream Team Rewards can use up to $40 in rewards per purchase. - 100 Dream Tea…" at bounding box center [891, 616] width 1120 height 130
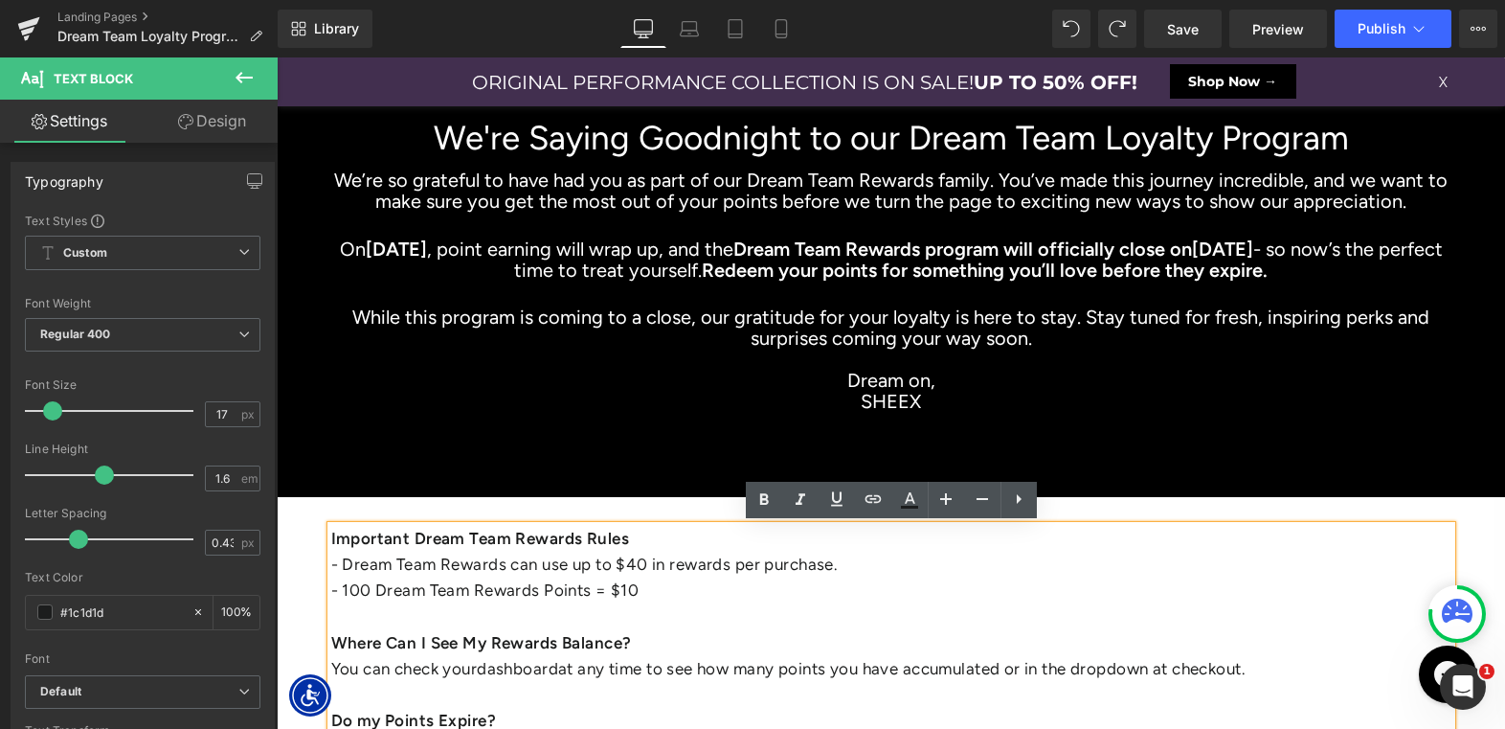
click at [335, 538] on strong "Important Dream Team Rewards Rules" at bounding box center [480, 538] width 298 height 19
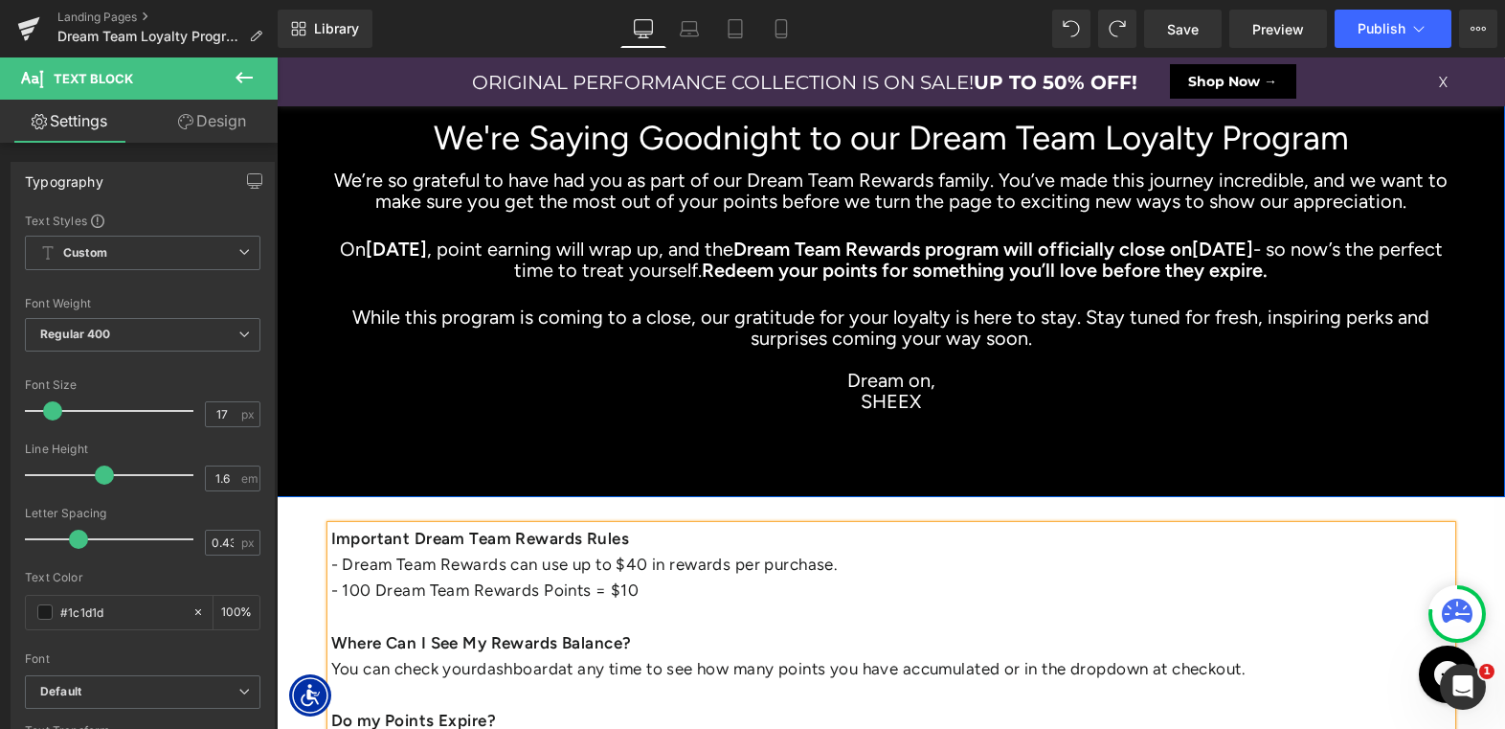
scroll to position [136, 0]
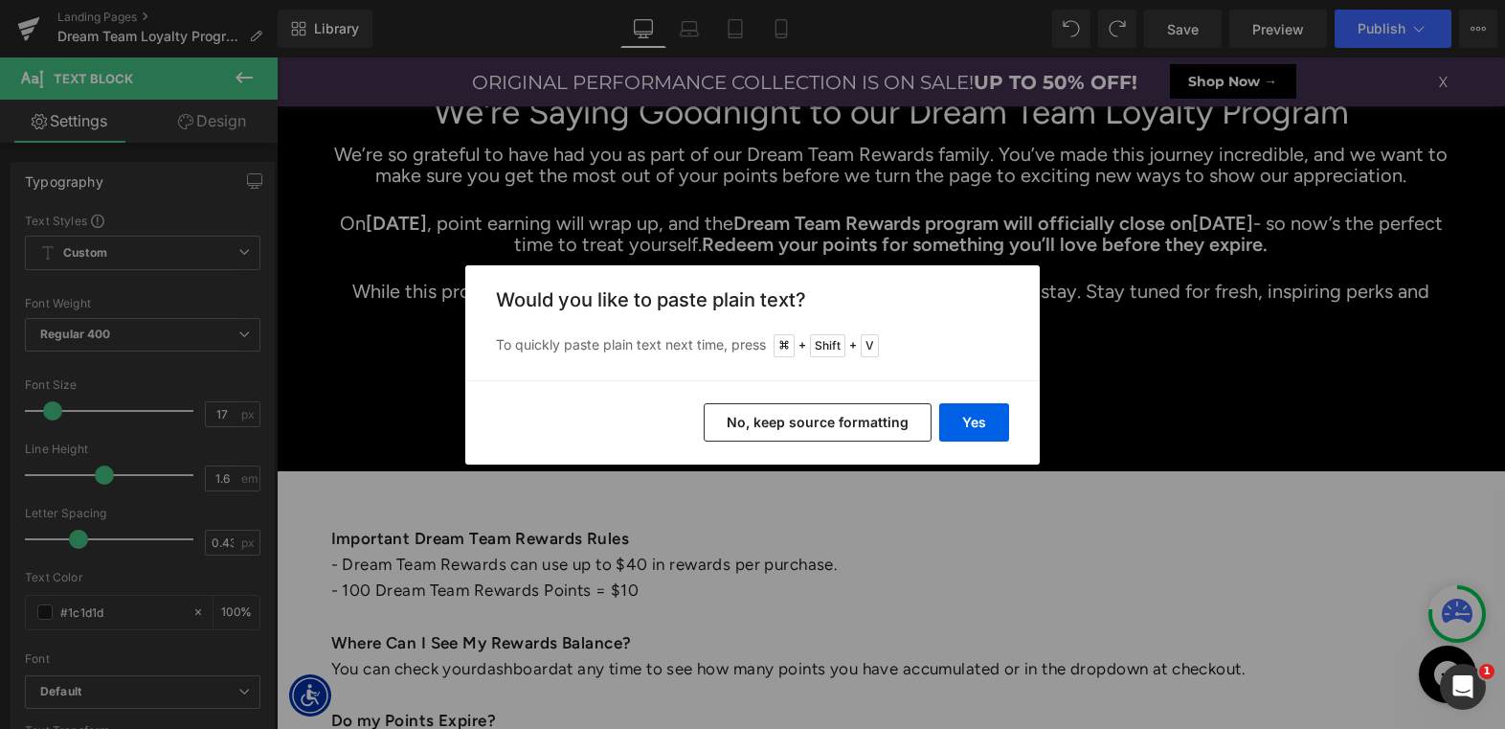
click at [977, 446] on div "Yes No, keep source formatting" at bounding box center [752, 422] width 574 height 84
click at [970, 422] on button "Yes" at bounding box center [974, 422] width 70 height 38
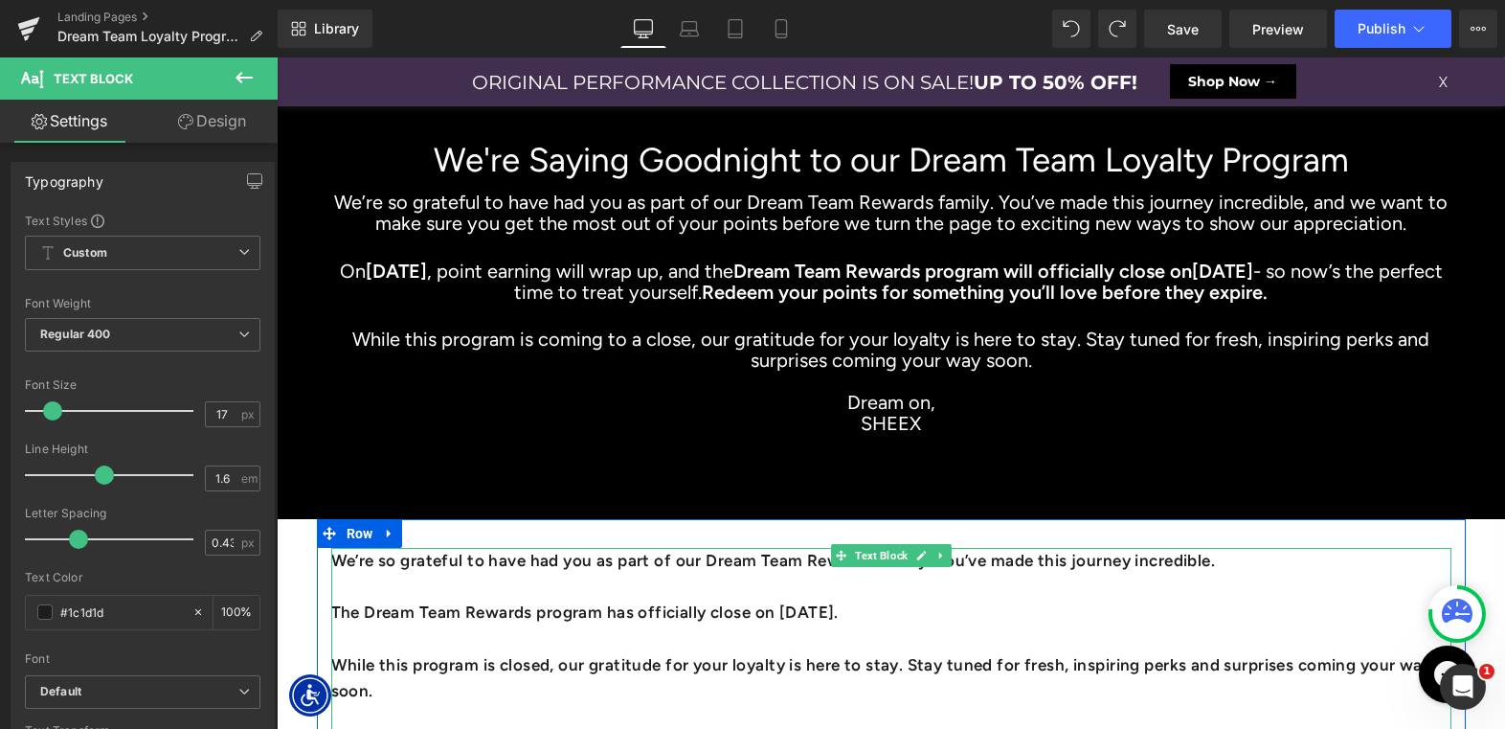
scroll to position [79, 0]
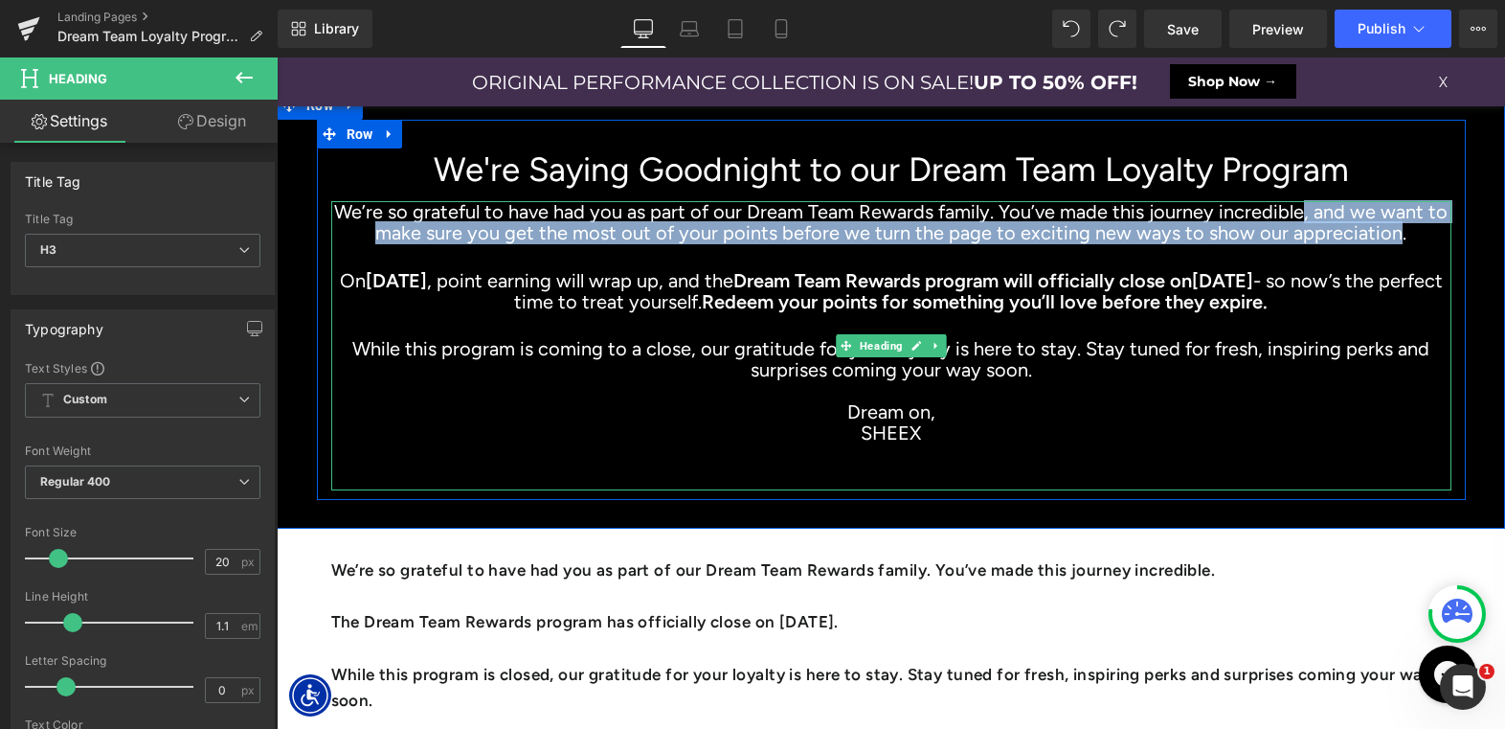
drag, startPoint x: 1304, startPoint y: 215, endPoint x: 1378, endPoint y: 235, distance: 76.2
click at [1378, 235] on h3 "We’re so grateful to have had you as part of our Dream Team Rewards family. You…" at bounding box center [891, 222] width 1120 height 42
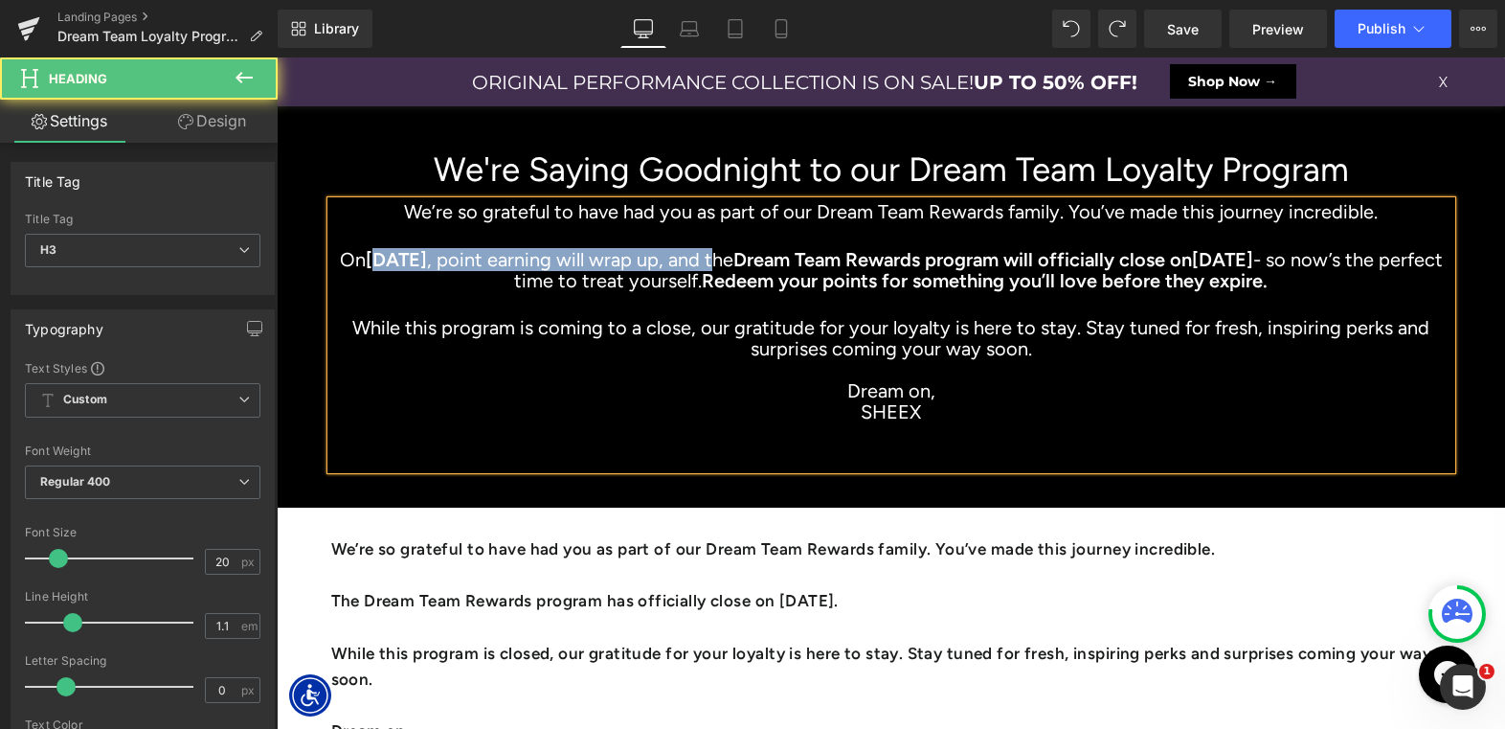
drag, startPoint x: 722, startPoint y: 258, endPoint x: 398, endPoint y: 260, distance: 323.6
click at [398, 260] on h3 "On [DATE] , point earning will wrap up, and the Dream Team Rewards program will…" at bounding box center [891, 270] width 1120 height 42
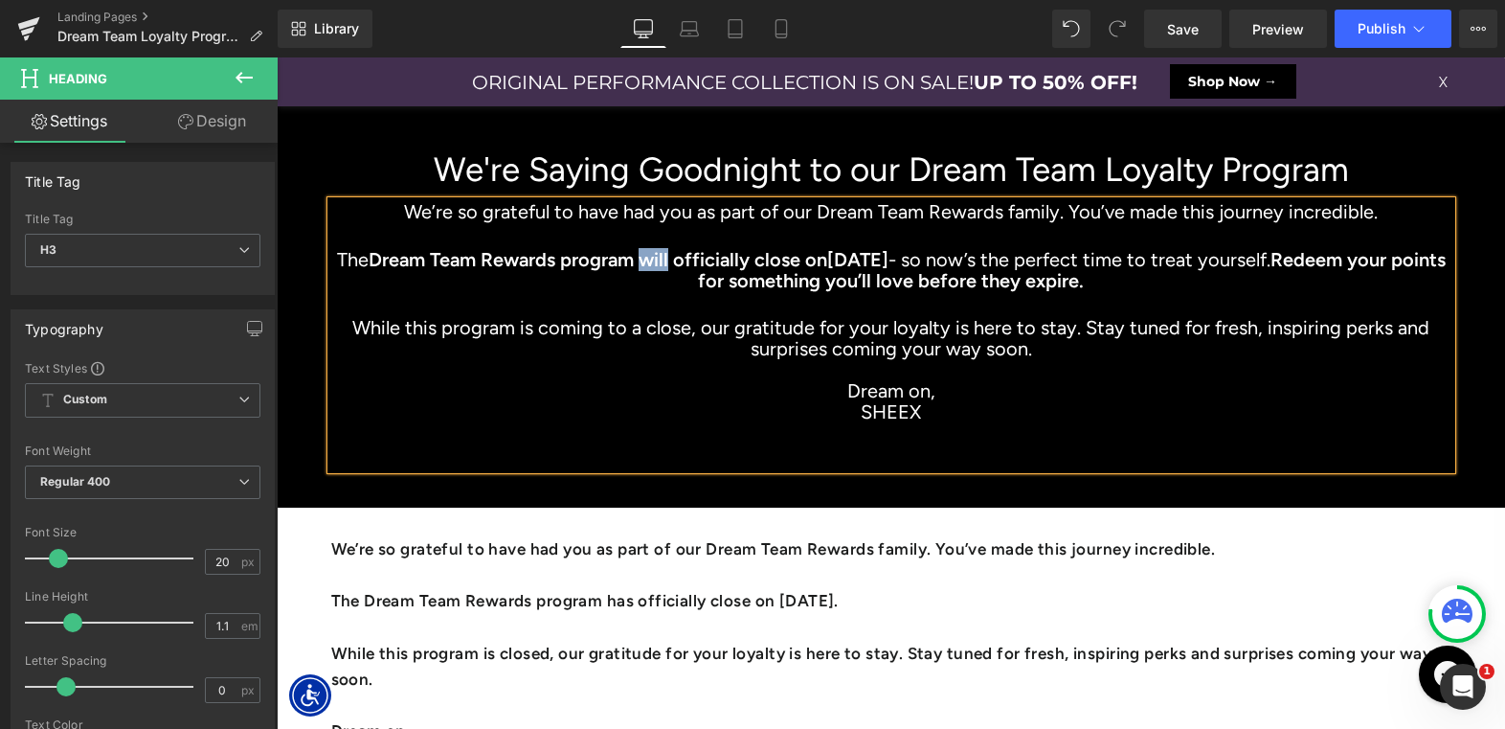
drag, startPoint x: 675, startPoint y: 259, endPoint x: 704, endPoint y: 260, distance: 28.7
click at [704, 260] on strong "Dream Team Rewards program will officially close on" at bounding box center [598, 259] width 459 height 23
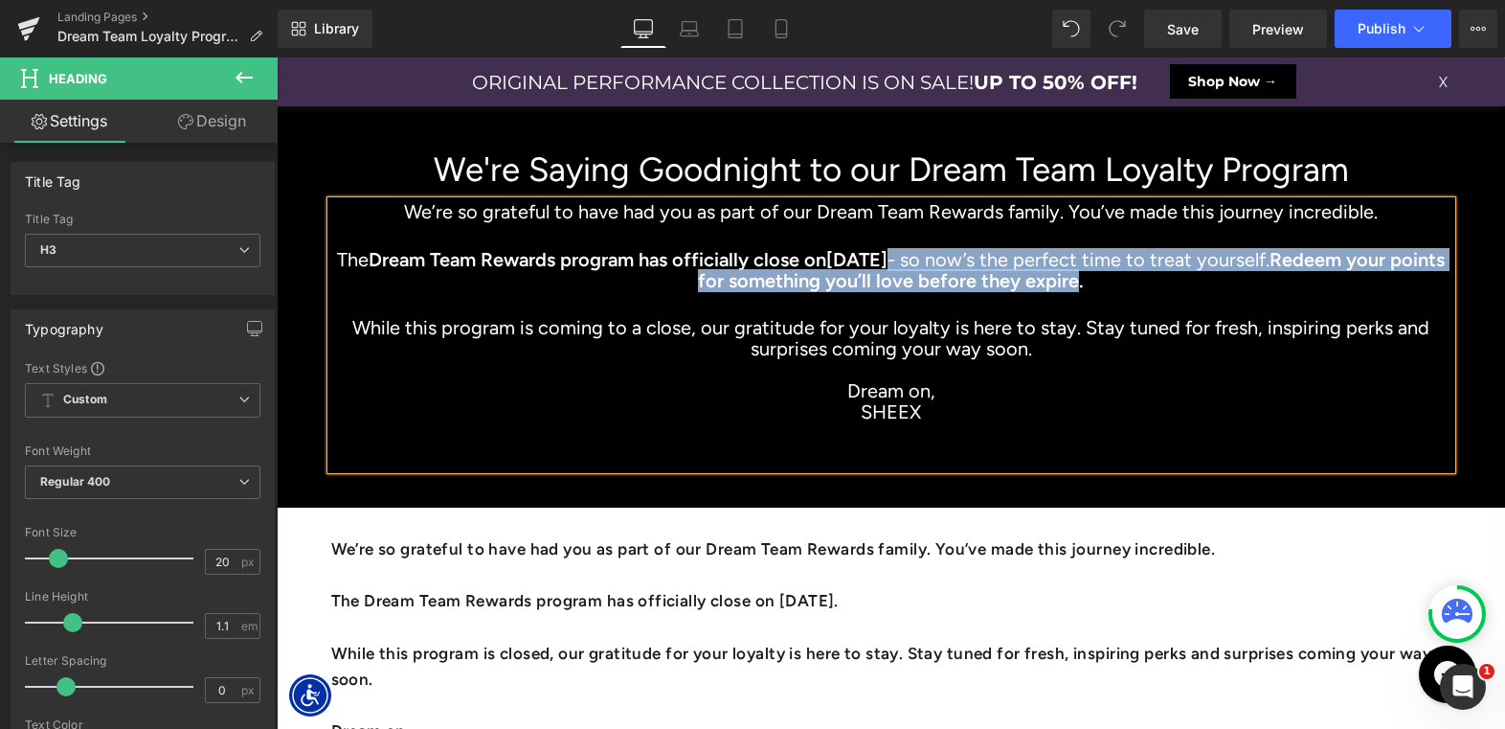
drag, startPoint x: 939, startPoint y: 259, endPoint x: 1115, endPoint y: 276, distance: 176.9
click at [1115, 276] on h3 "The Dream Team Rewards program has officially close on [DATE] - so now’s the pe…" at bounding box center [891, 270] width 1120 height 42
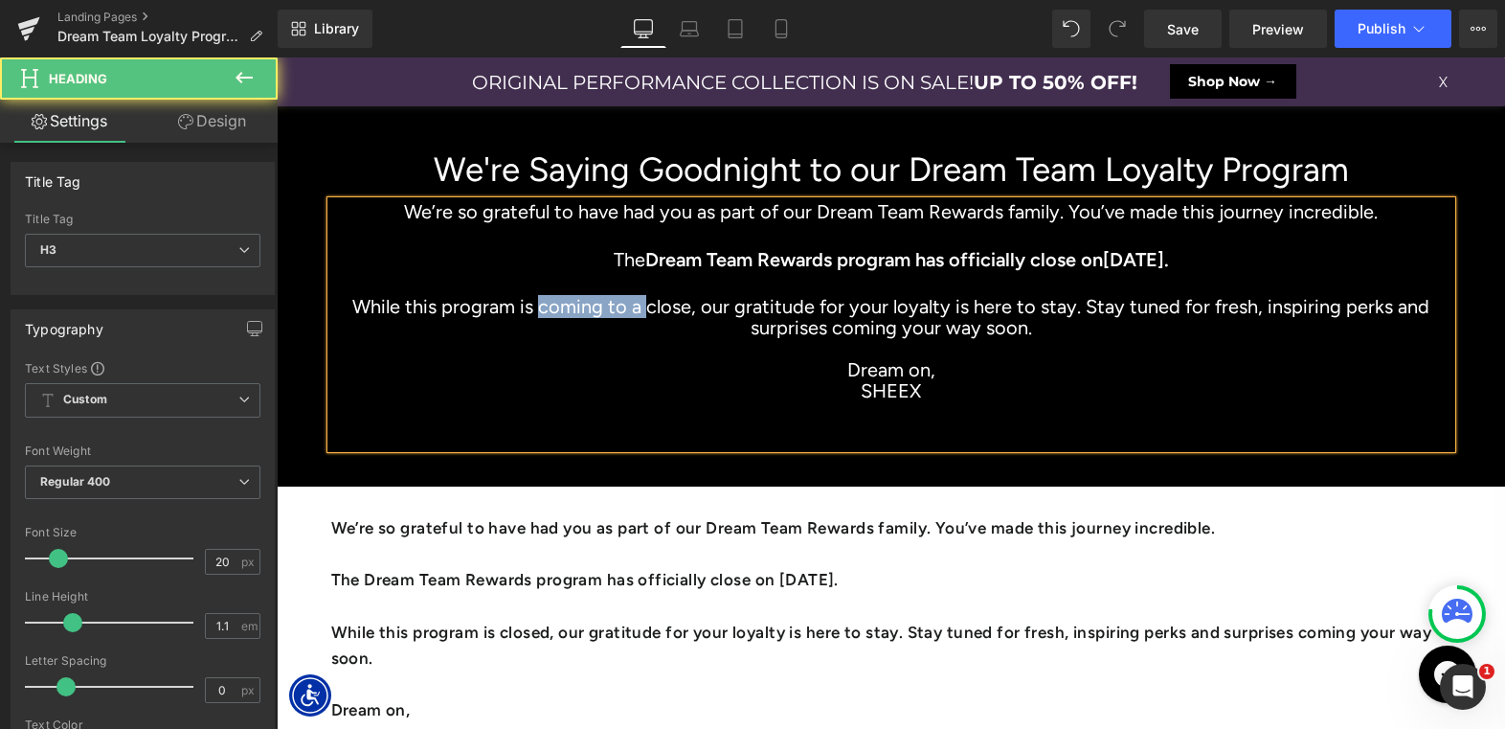
drag, startPoint x: 551, startPoint y: 310, endPoint x: 654, endPoint y: 310, distance: 102.4
click at [654, 310] on h3 "While this program is coming to a close, our gratitude for your loyalty is here…" at bounding box center [891, 317] width 1120 height 42
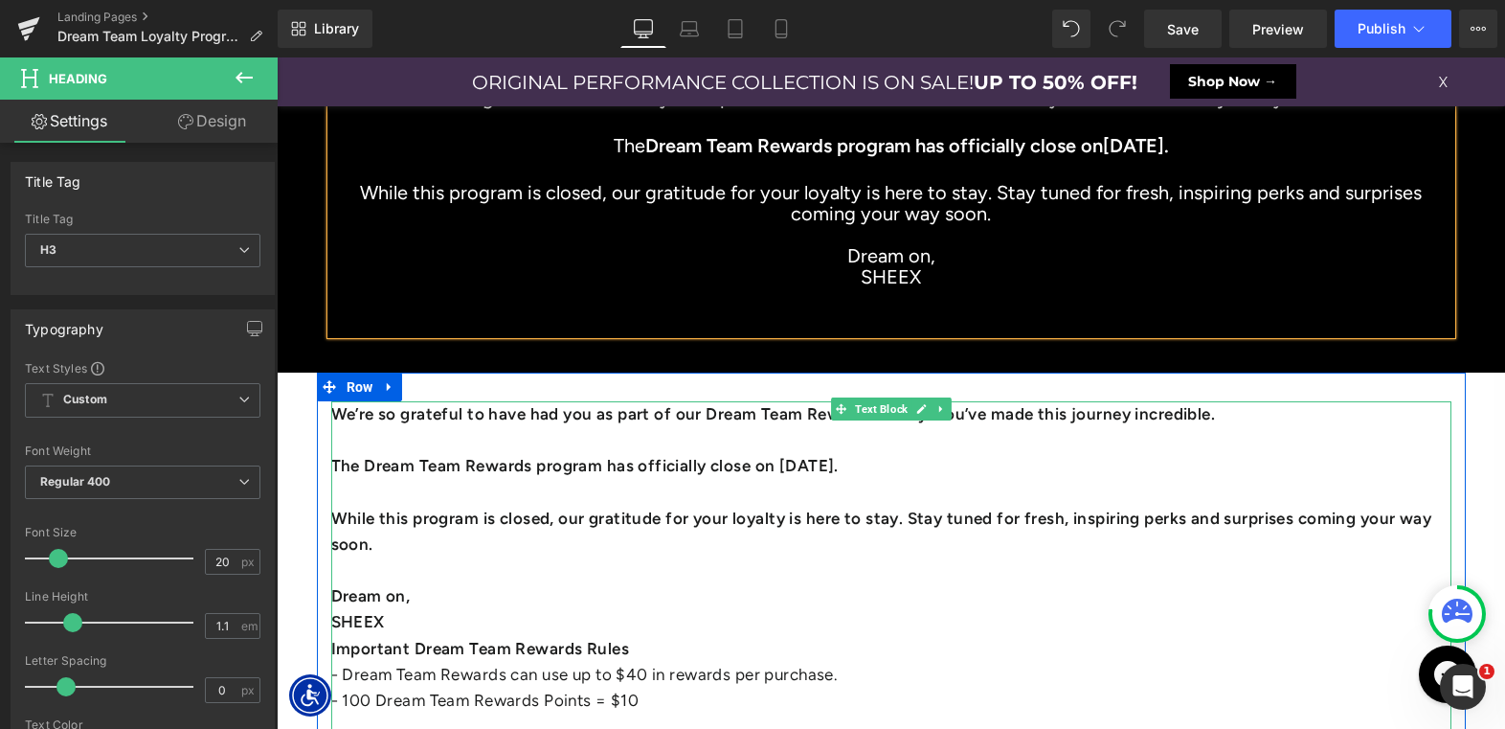
scroll to position [196, 0]
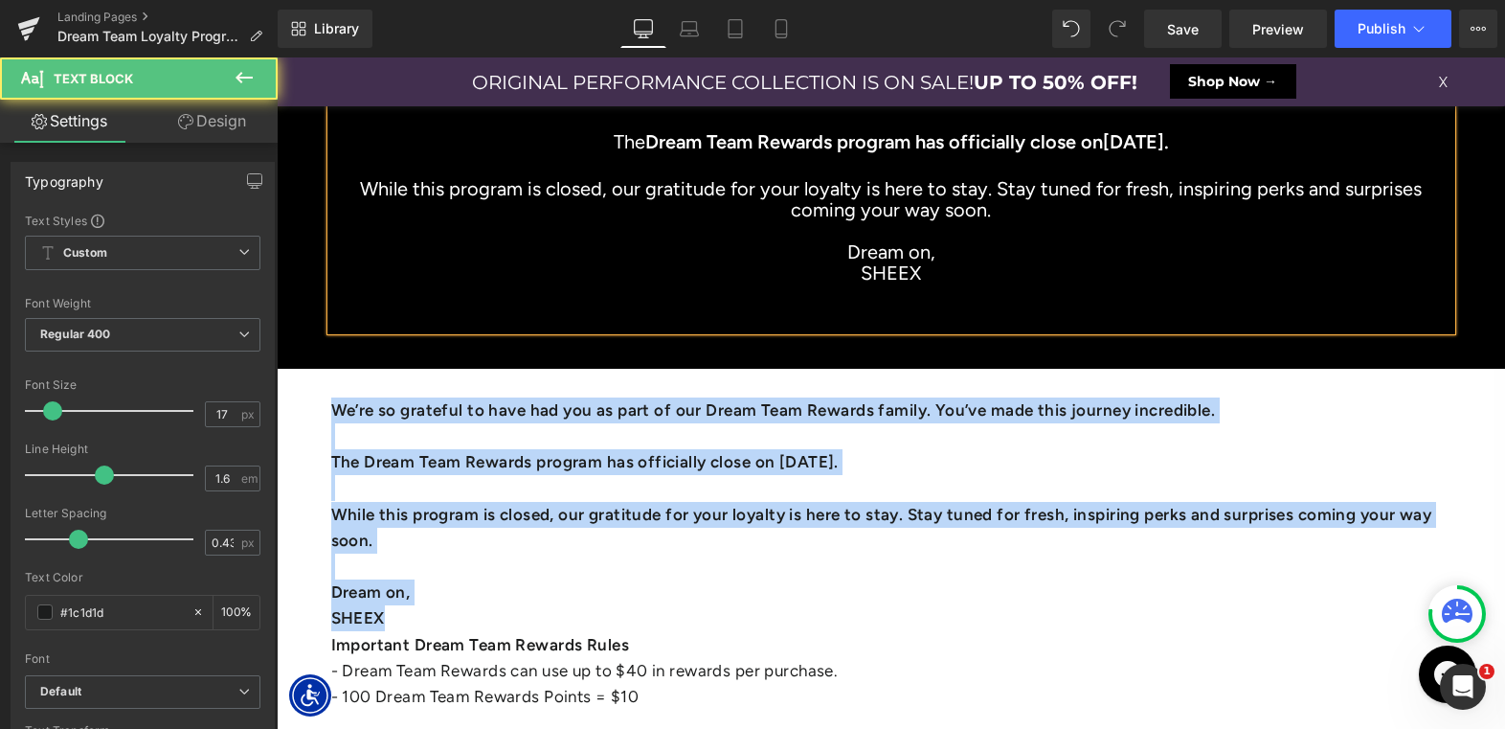
drag, startPoint x: 399, startPoint y: 625, endPoint x: 262, endPoint y: 347, distance: 310.4
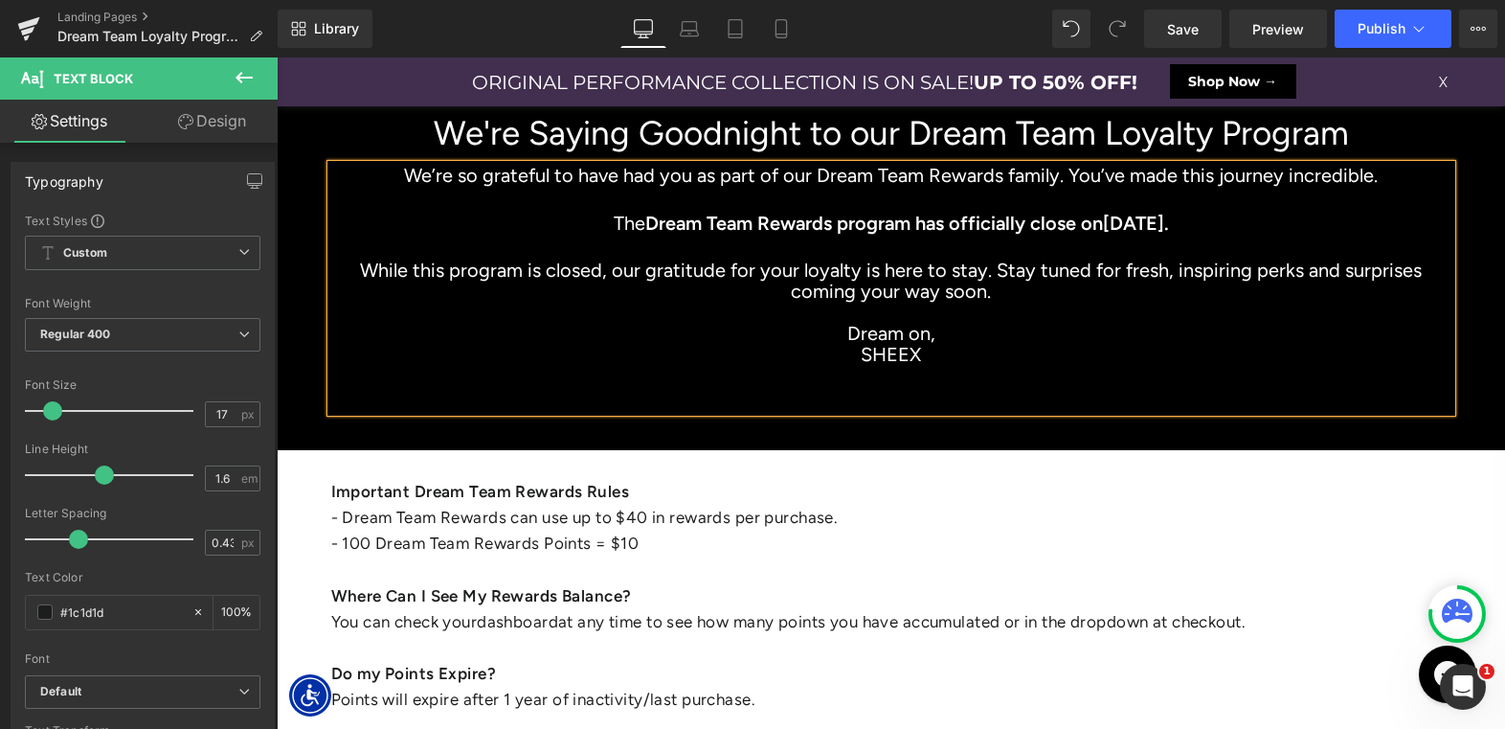
scroll to position [31, 0]
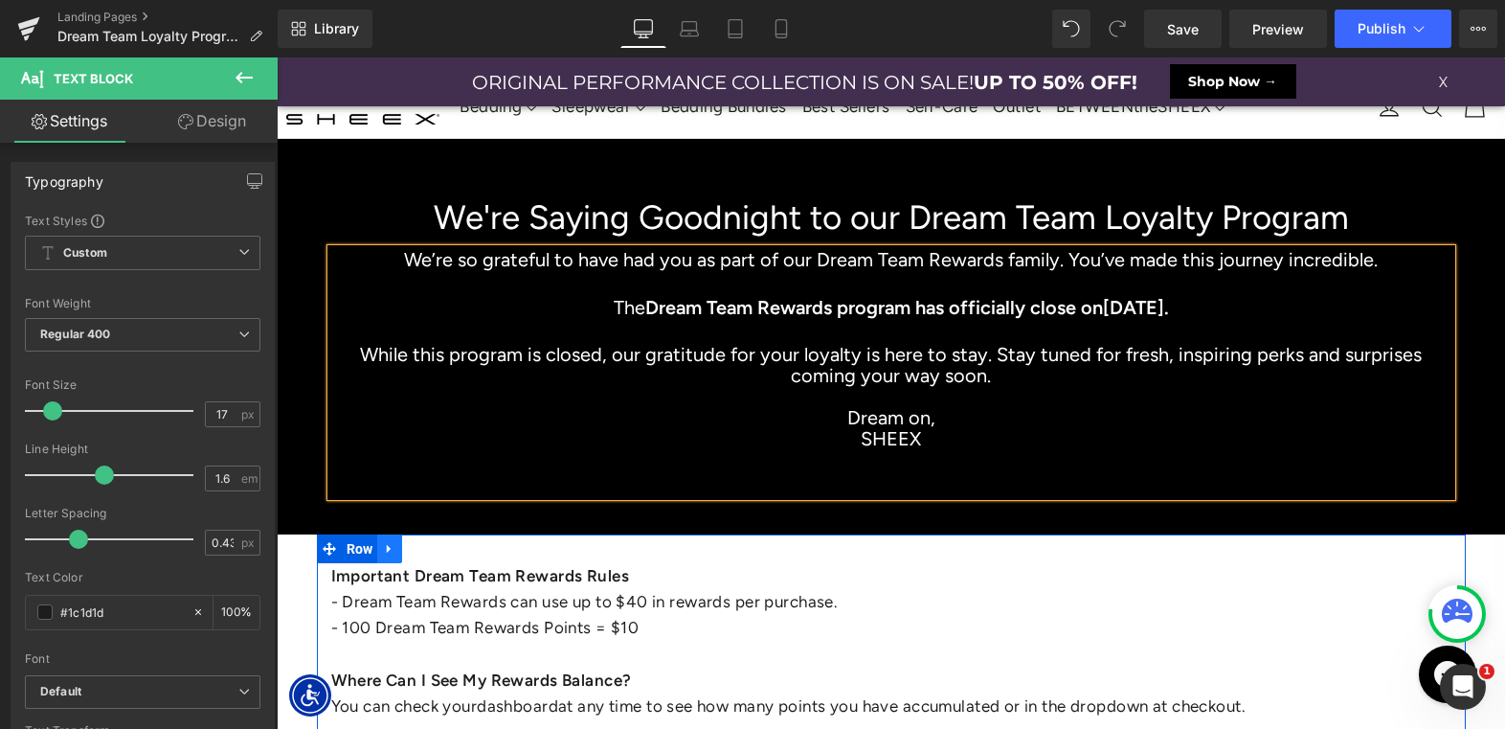
click at [387, 553] on icon at bounding box center [389, 548] width 13 height 14
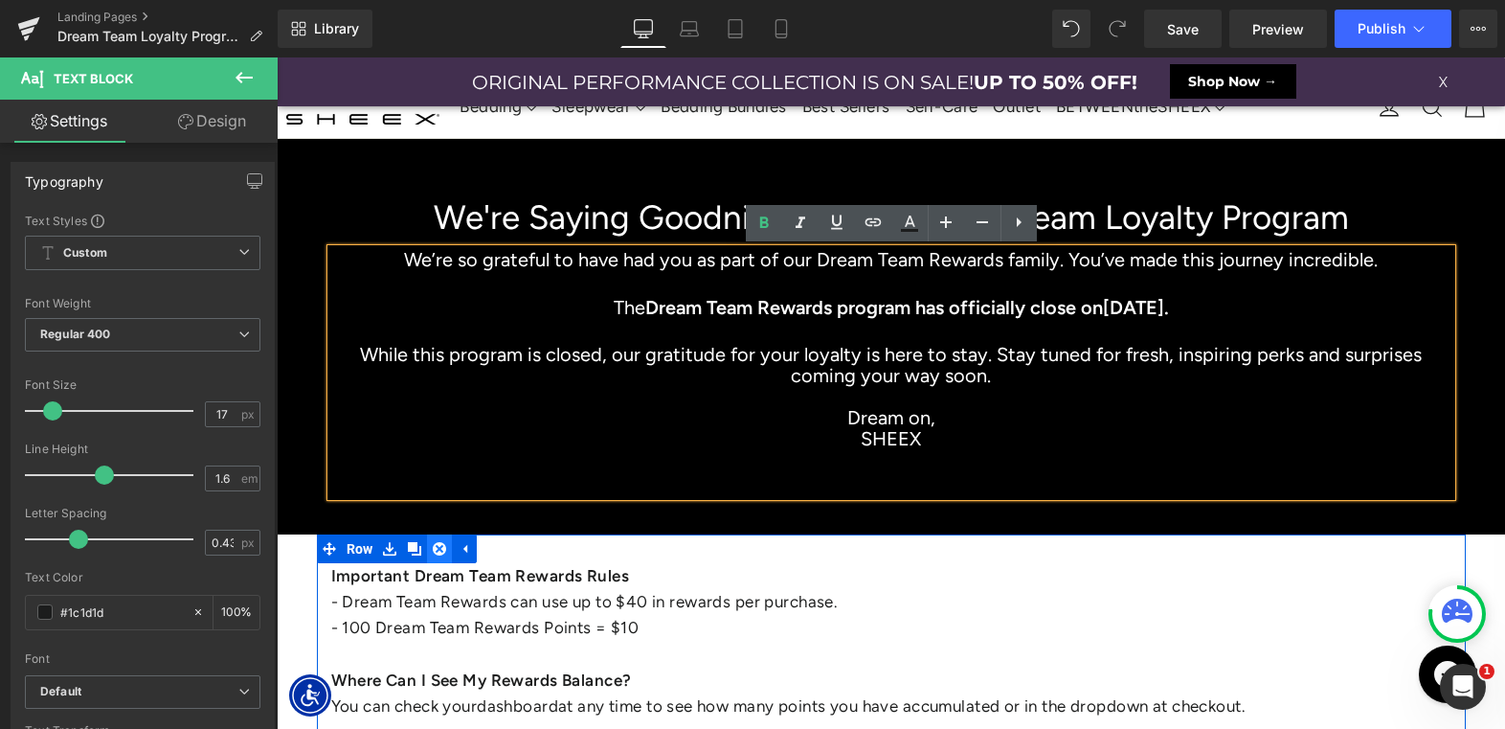
click at [441, 549] on icon at bounding box center [439, 548] width 13 height 13
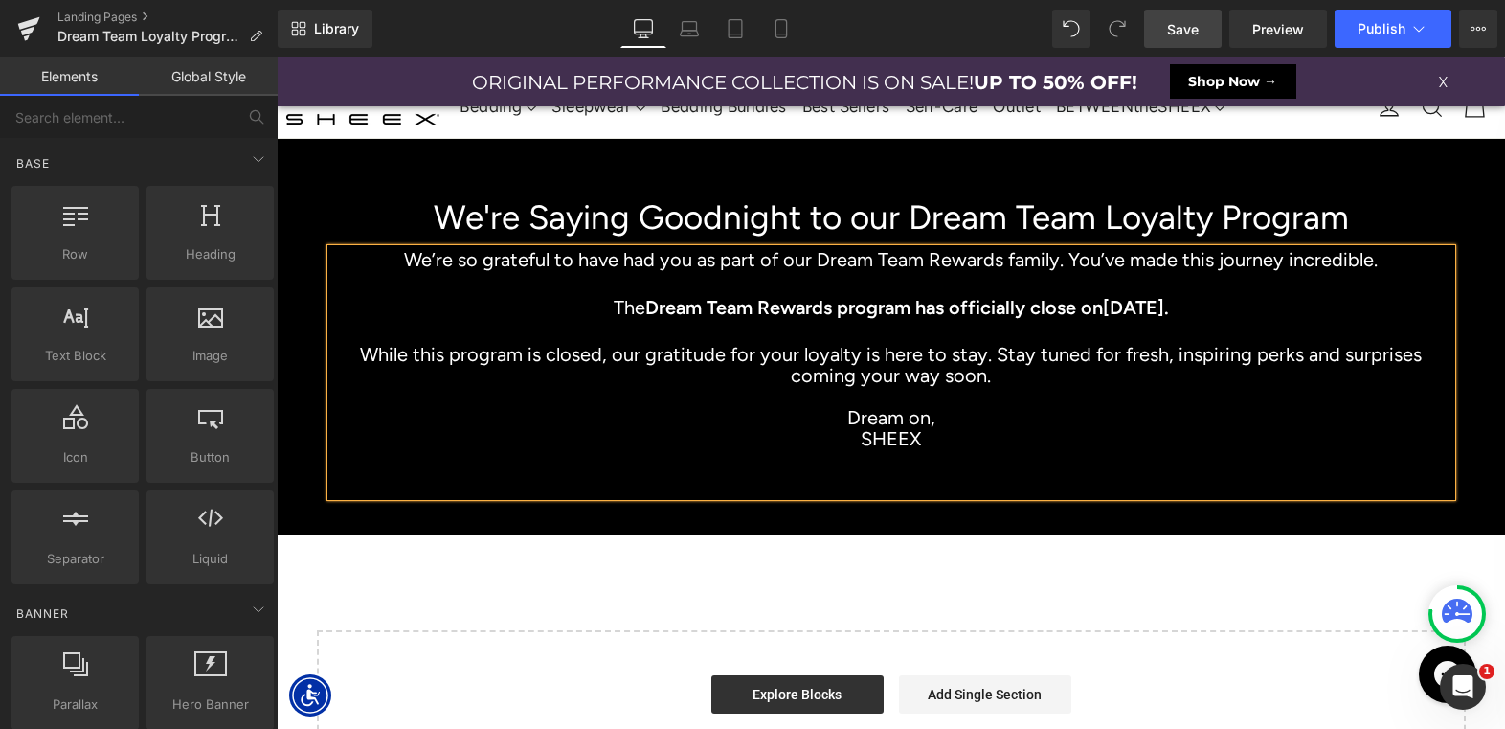
click at [1188, 20] on span "Save" at bounding box center [1183, 29] width 32 height 20
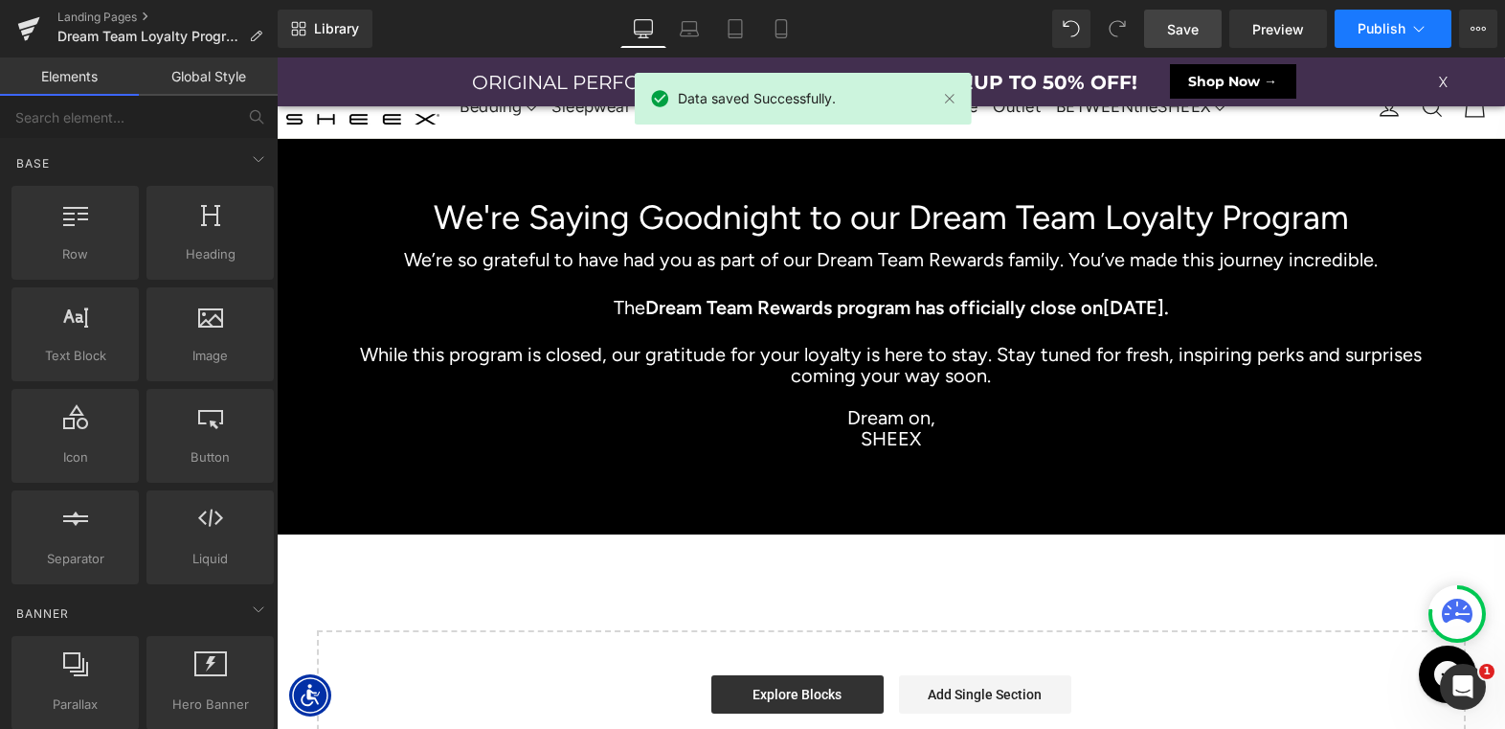
click at [1383, 21] on span "Publish" at bounding box center [1382, 28] width 48 height 15
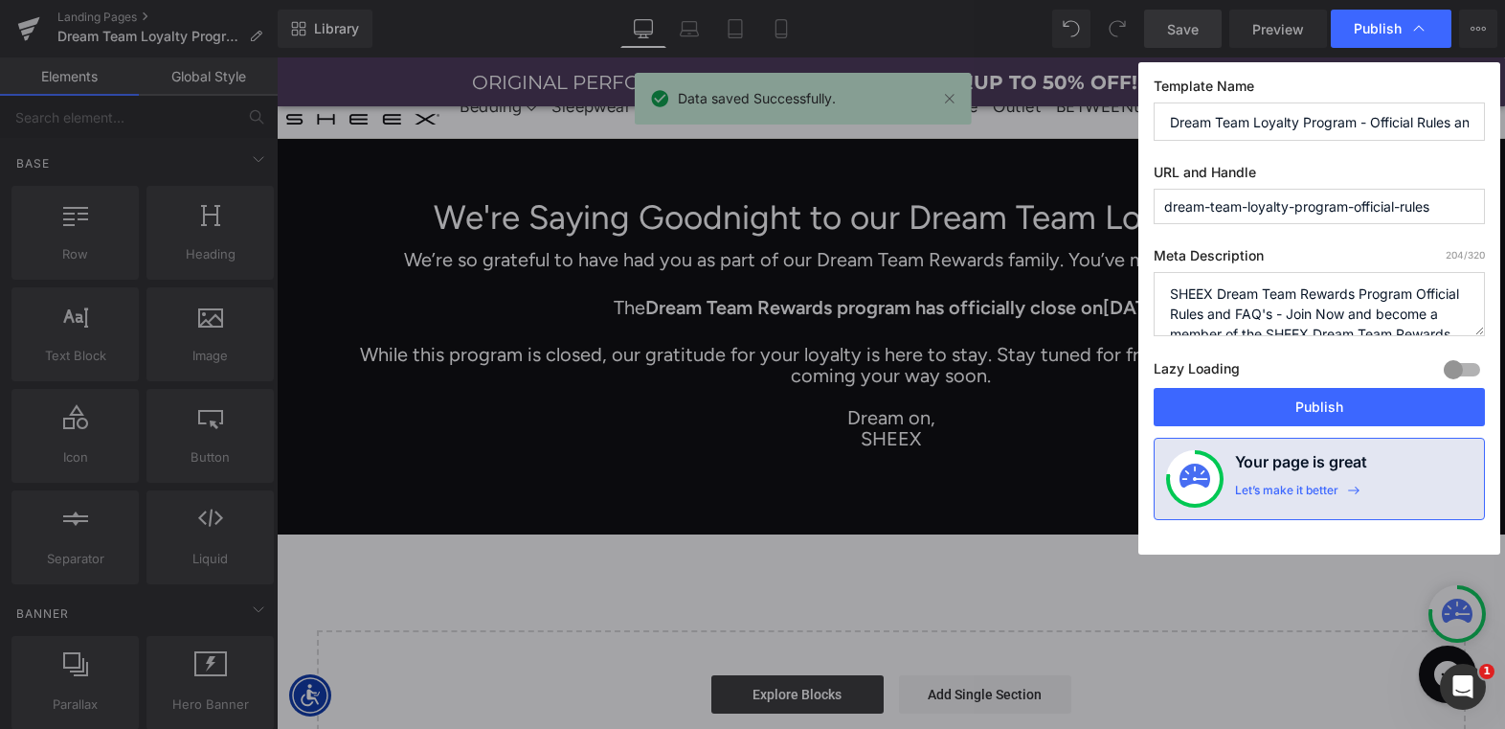
drag, startPoint x: 1265, startPoint y: 415, endPoint x: 1280, endPoint y: 300, distance: 115.9
click at [1280, 300] on div "Template Name Dream Team Loyalty Program - Official Rules and FAQ's URL and Han…" at bounding box center [1319, 308] width 362 height 492
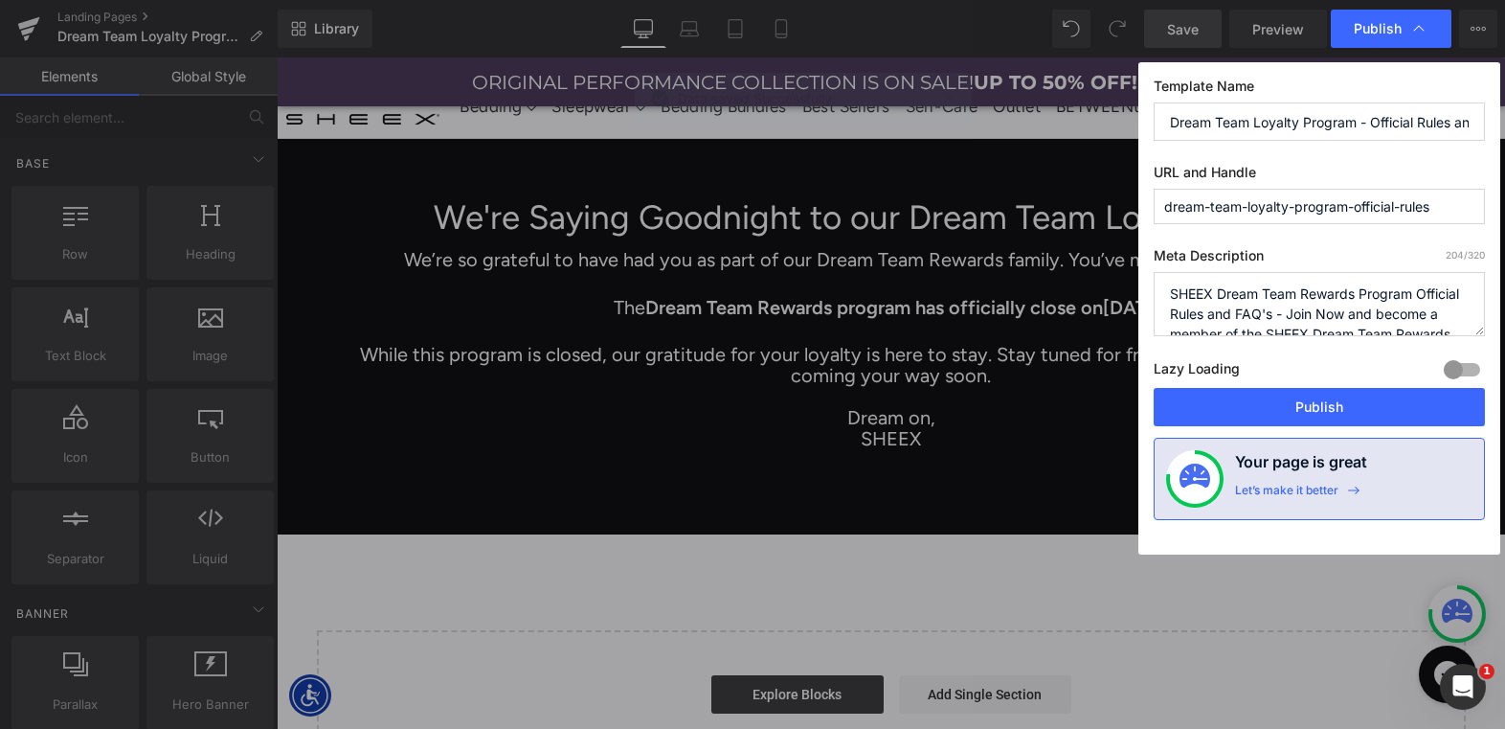
scroll to position [23, 0]
drag, startPoint x: 1317, startPoint y: 292, endPoint x: 1327, endPoint y: 294, distance: 9.8
click at [1327, 294] on textarea "SHEEX Dream Team Rewards Program Official Rules and FAQ's - Join Now and become…" at bounding box center [1319, 304] width 331 height 64
click at [1336, 292] on textarea "SHEEX Dream Team Rewards Program Official Rules and FAQ's - Join Now and become…" at bounding box center [1319, 304] width 331 height 64
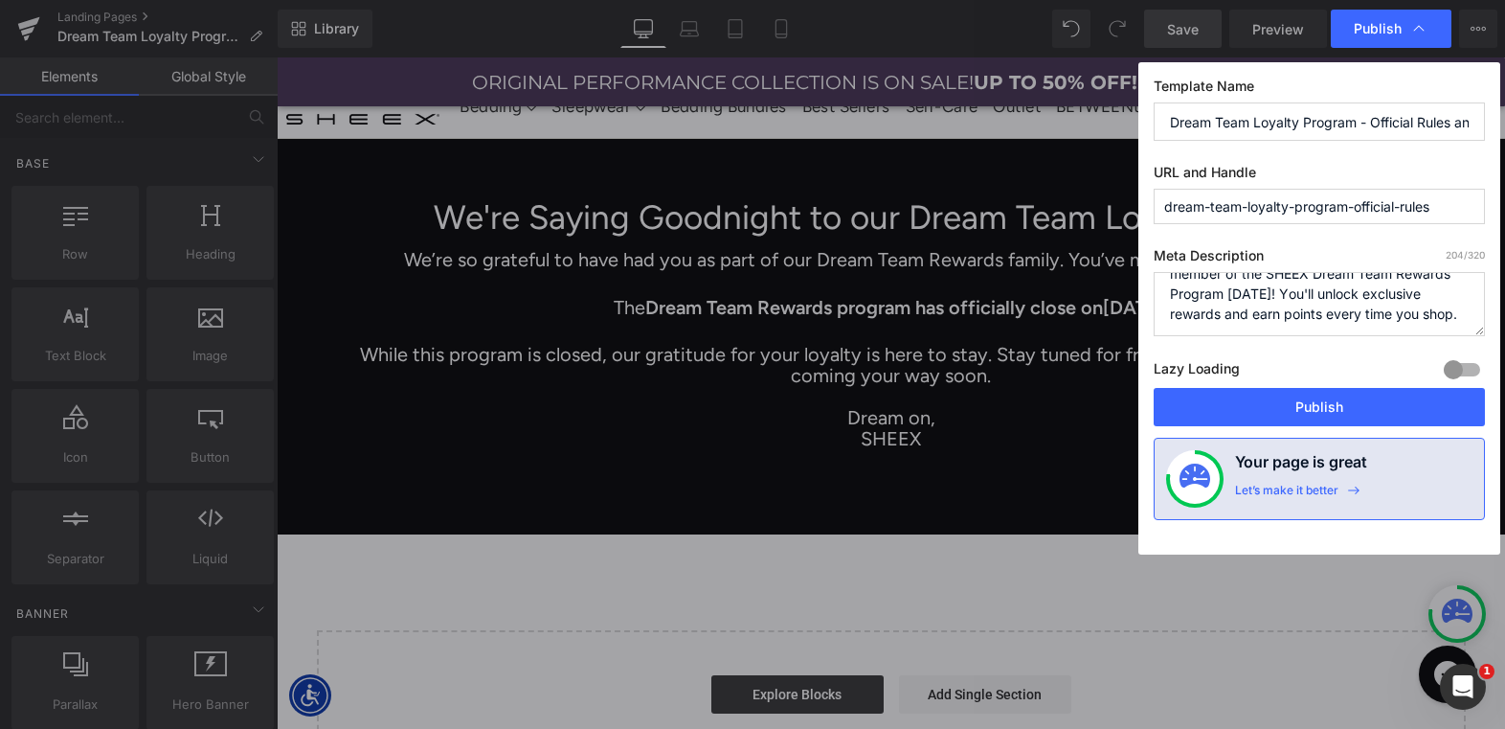
drag, startPoint x: 1322, startPoint y: 292, endPoint x: 1493, endPoint y: 452, distance: 233.7
click at [1493, 452] on div "Template Name Dream Team Loyalty Program - Official Rules and FAQ's URL and Han…" at bounding box center [1319, 308] width 362 height 492
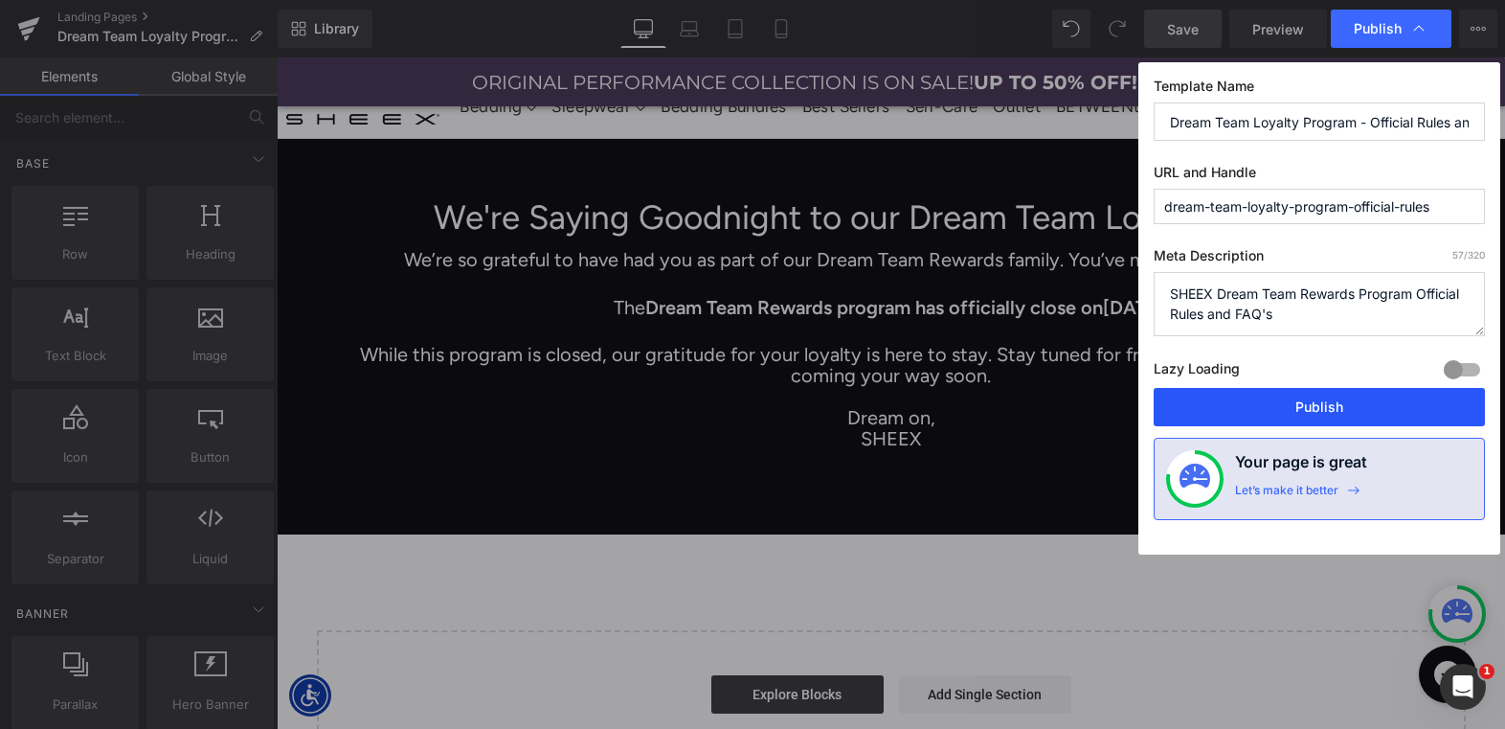
type textarea "SHEEX Dream Team Rewards Program Official Rules and FAQ's"
click at [1350, 411] on button "Publish" at bounding box center [1319, 407] width 331 height 38
